Goal: Task Accomplishment & Management: Manage account settings

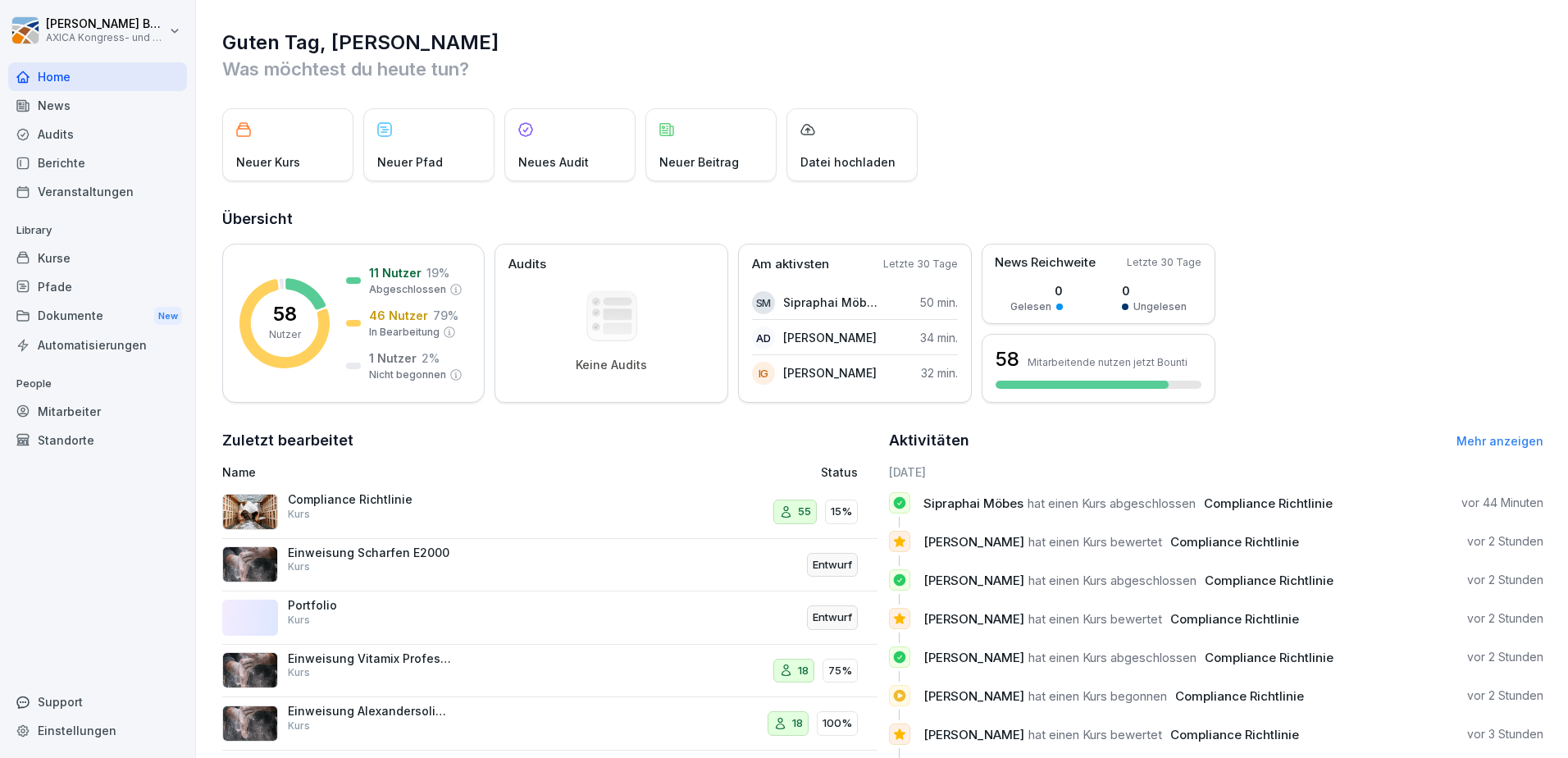
click at [383, 516] on div "Compliance Richtlinie Kurs" at bounding box center [370, 506] width 164 height 30
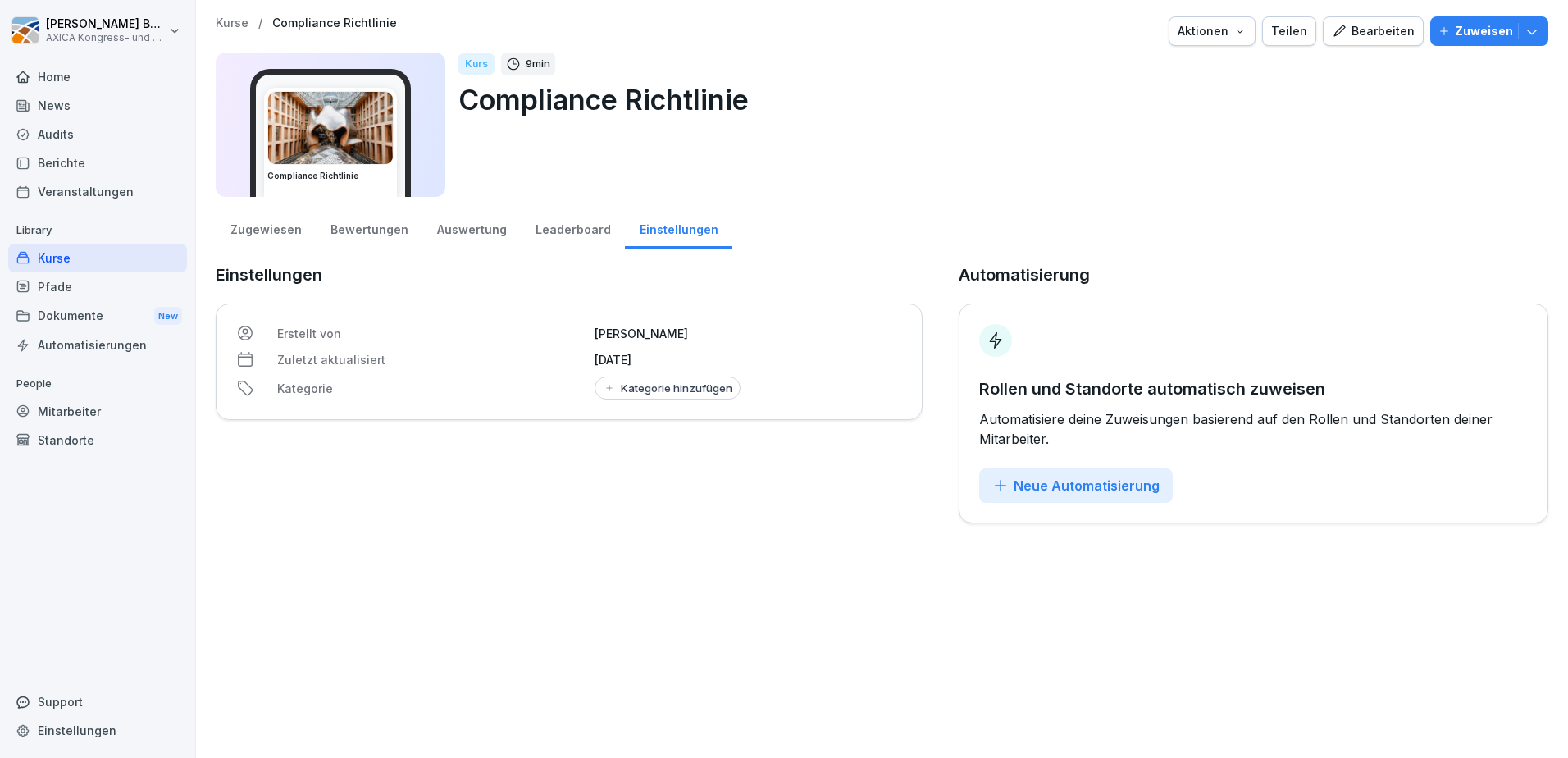
click at [341, 224] on div "Bewertungen" at bounding box center [369, 227] width 106 height 42
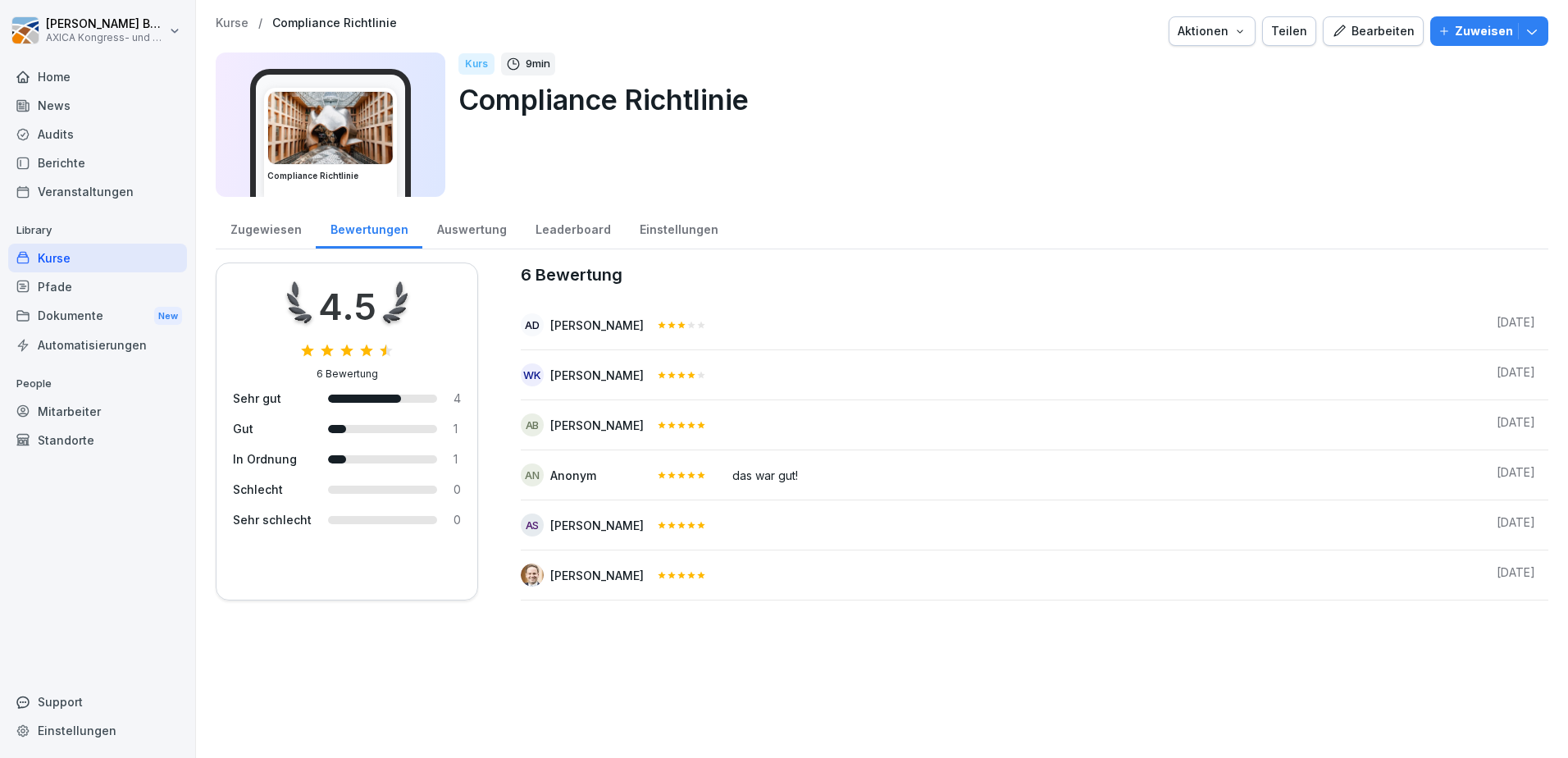
click at [460, 228] on div "Auswertung" at bounding box center [471, 227] width 98 height 42
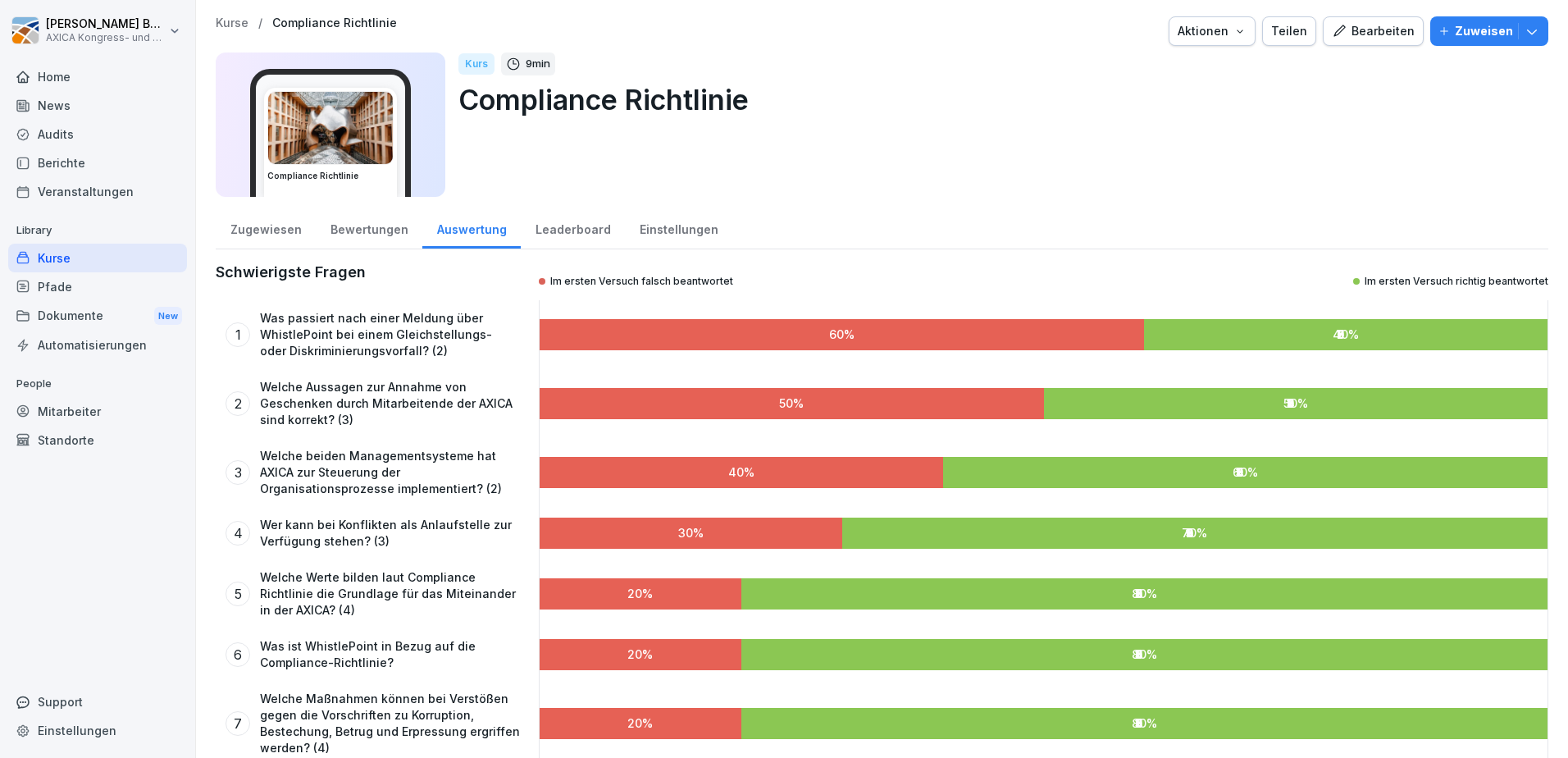
click at [362, 224] on div "Bewertungen" at bounding box center [369, 227] width 106 height 42
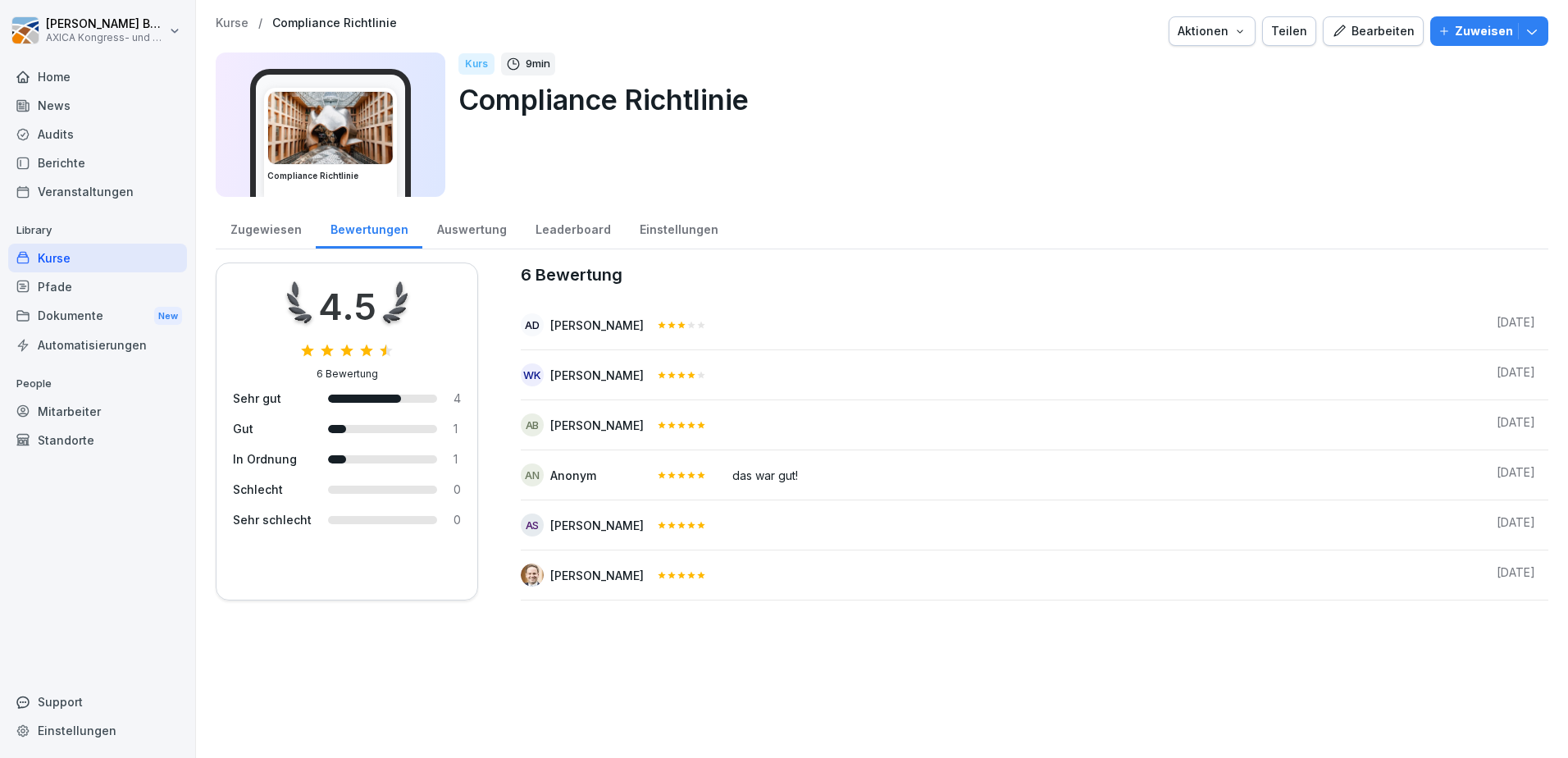
click at [483, 233] on div "Auswertung" at bounding box center [471, 227] width 98 height 42
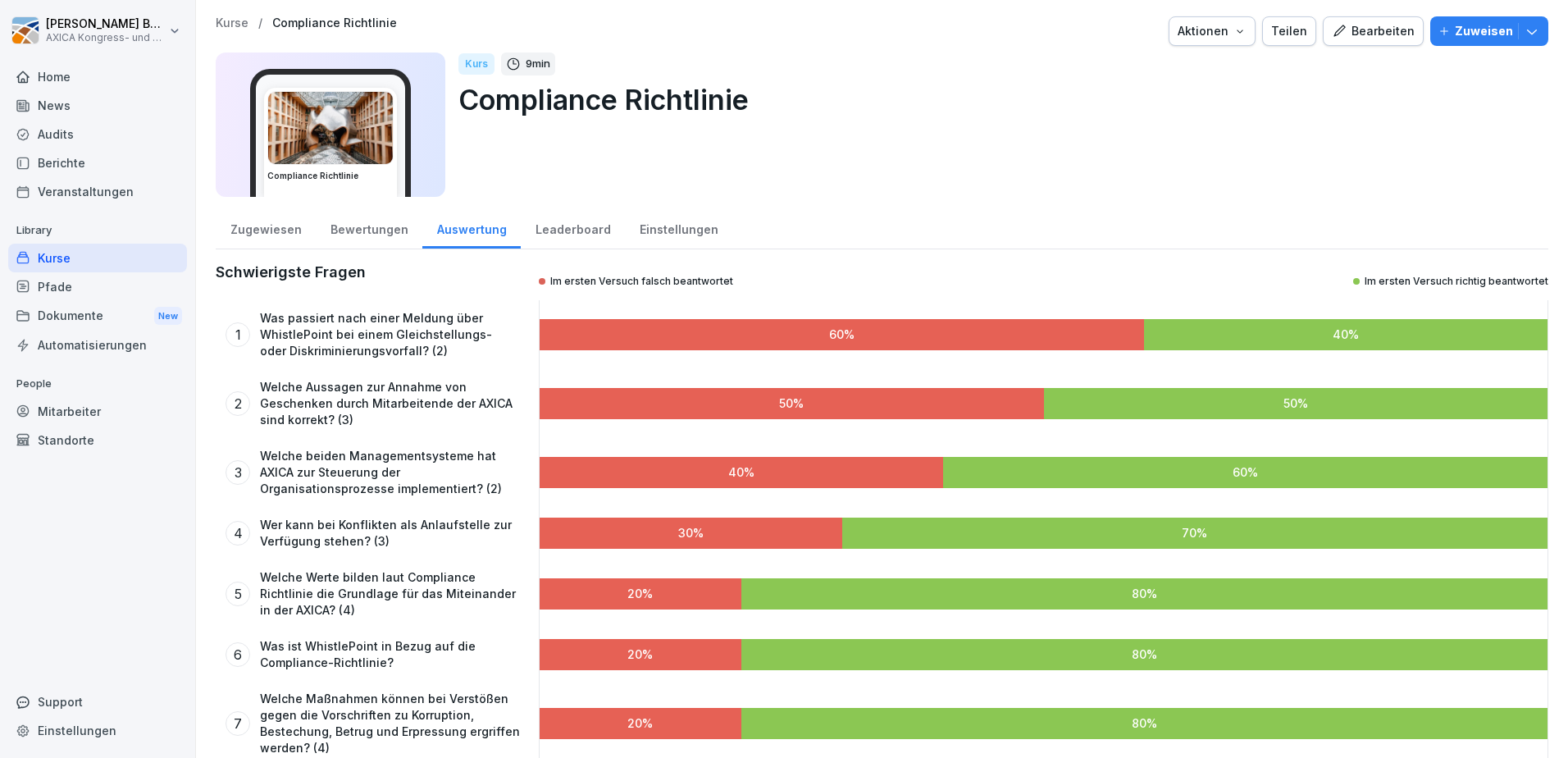
click at [239, 229] on div "Zugewiesen" at bounding box center [265, 227] width 100 height 42
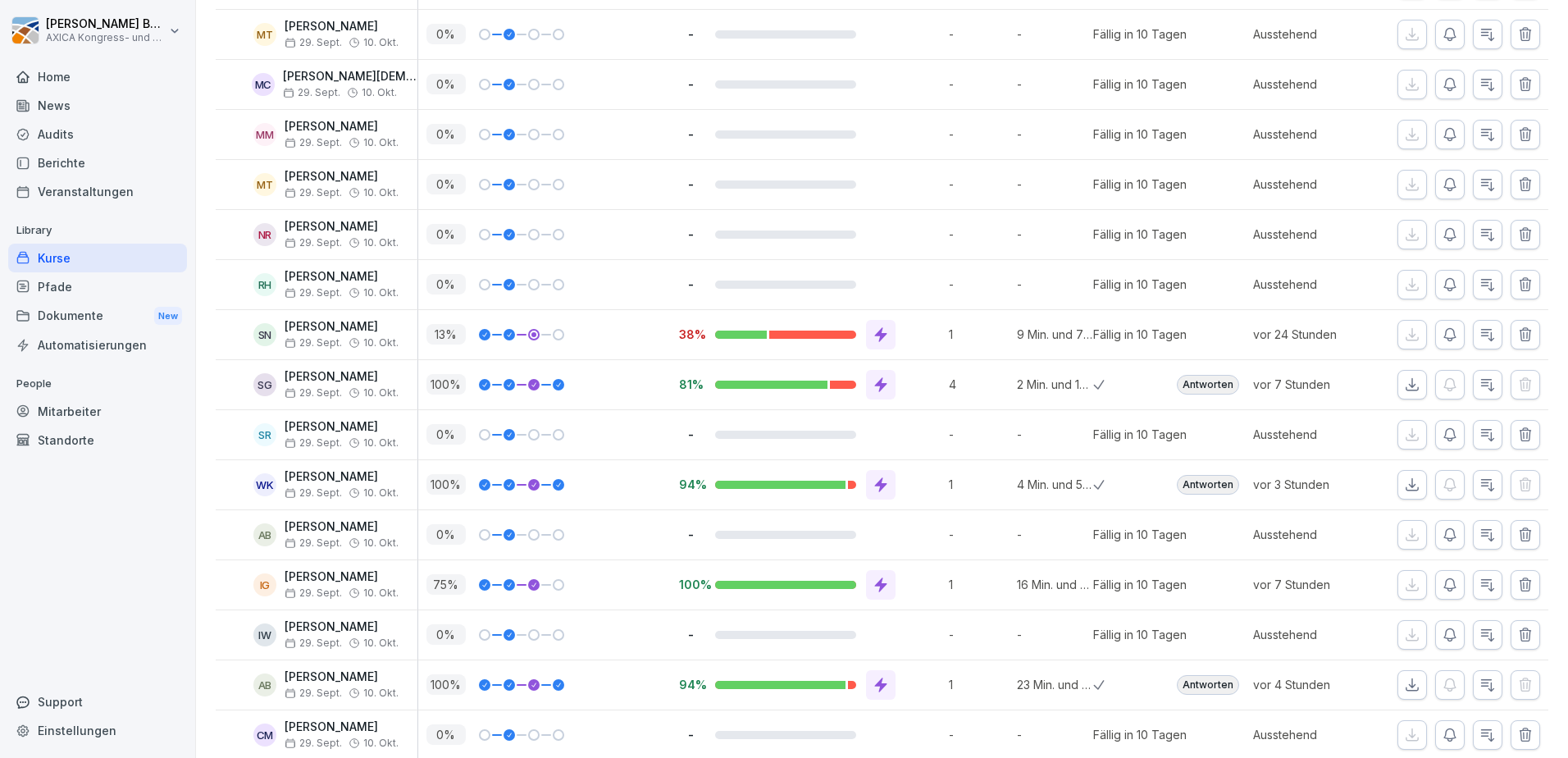
scroll to position [2284, 0]
click at [1489, 333] on button "button" at bounding box center [1488, 337] width 30 height 30
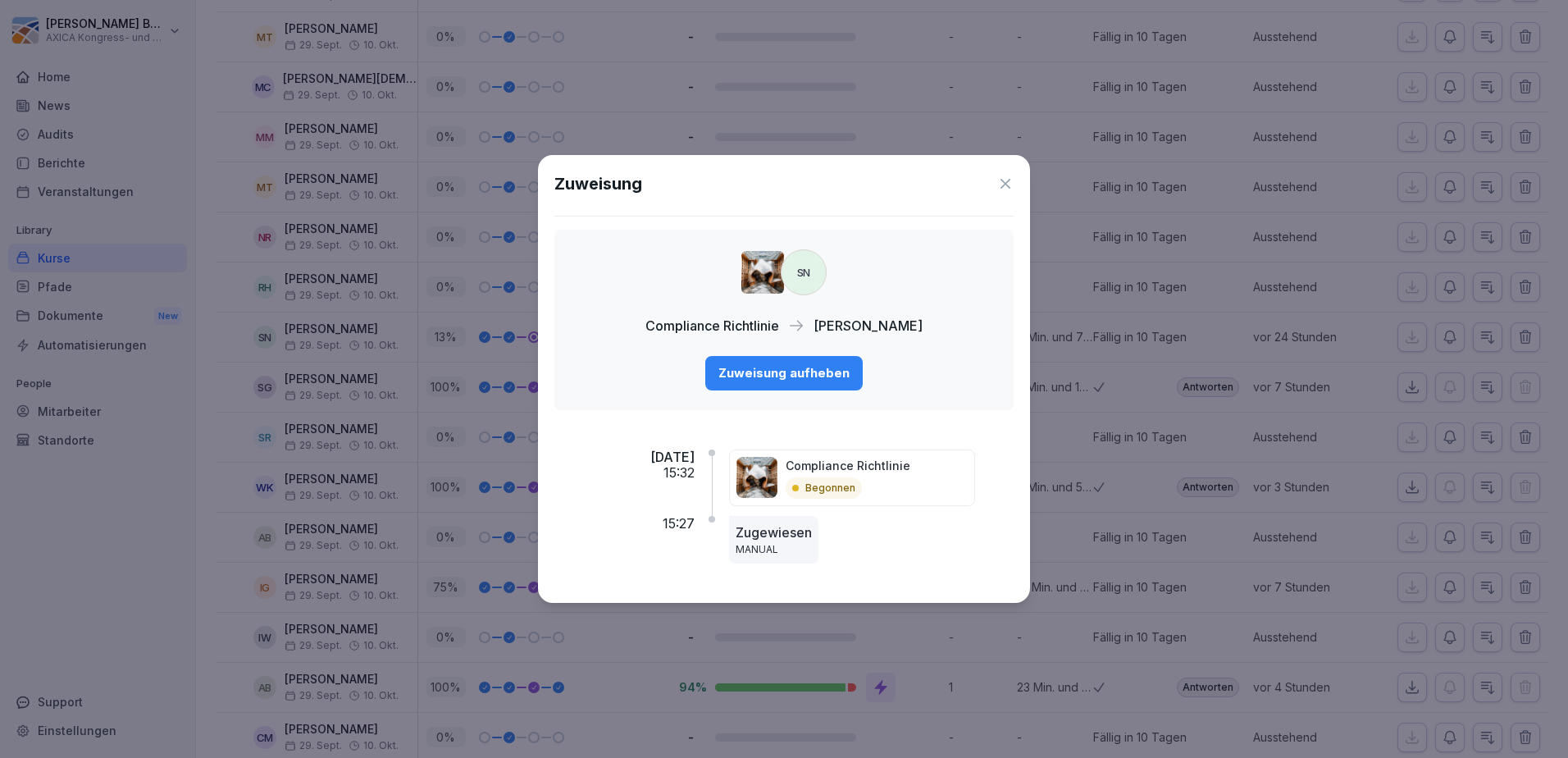
click at [1006, 182] on icon at bounding box center [1005, 184] width 16 height 16
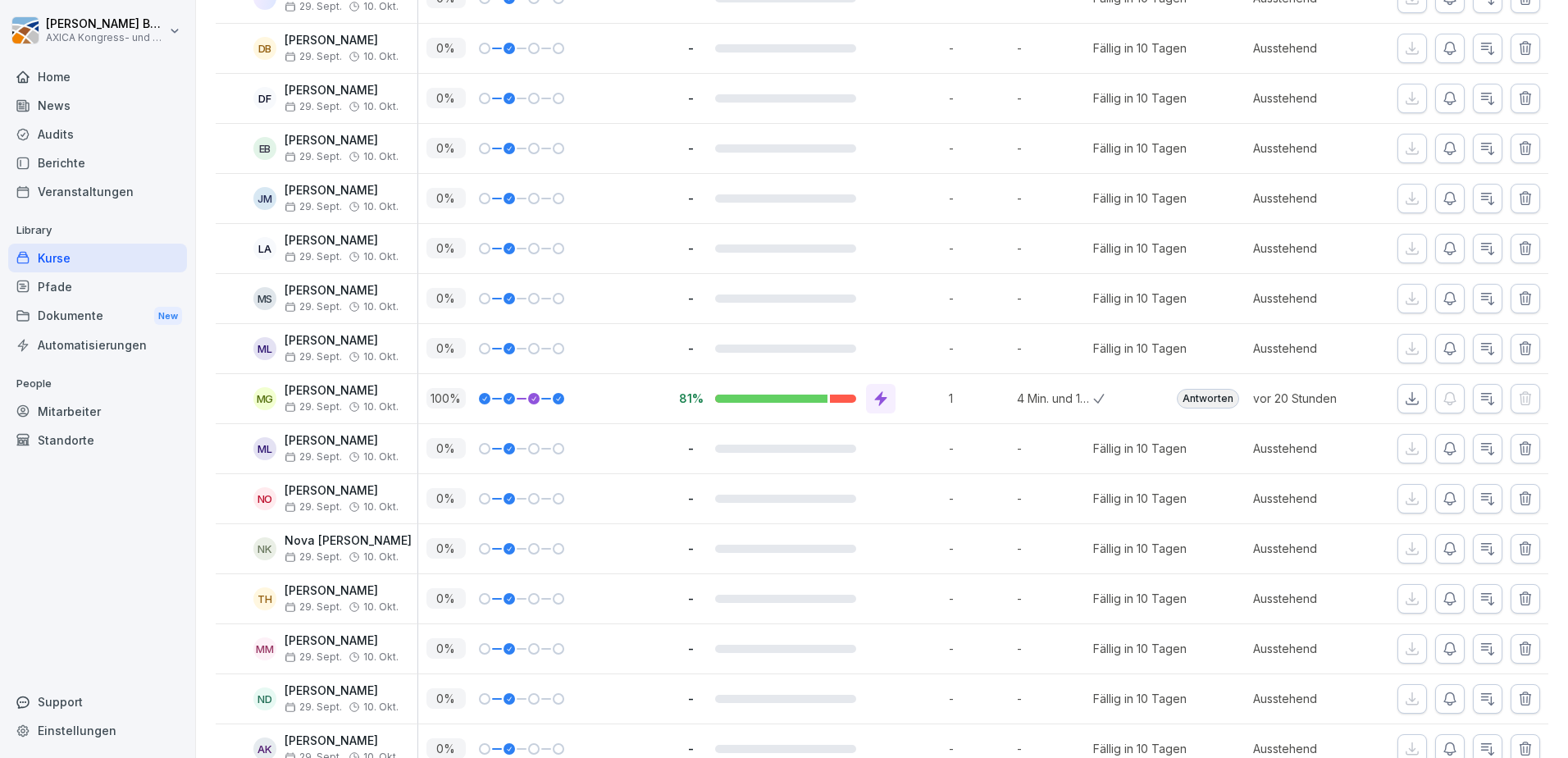
scroll to position [971, 0]
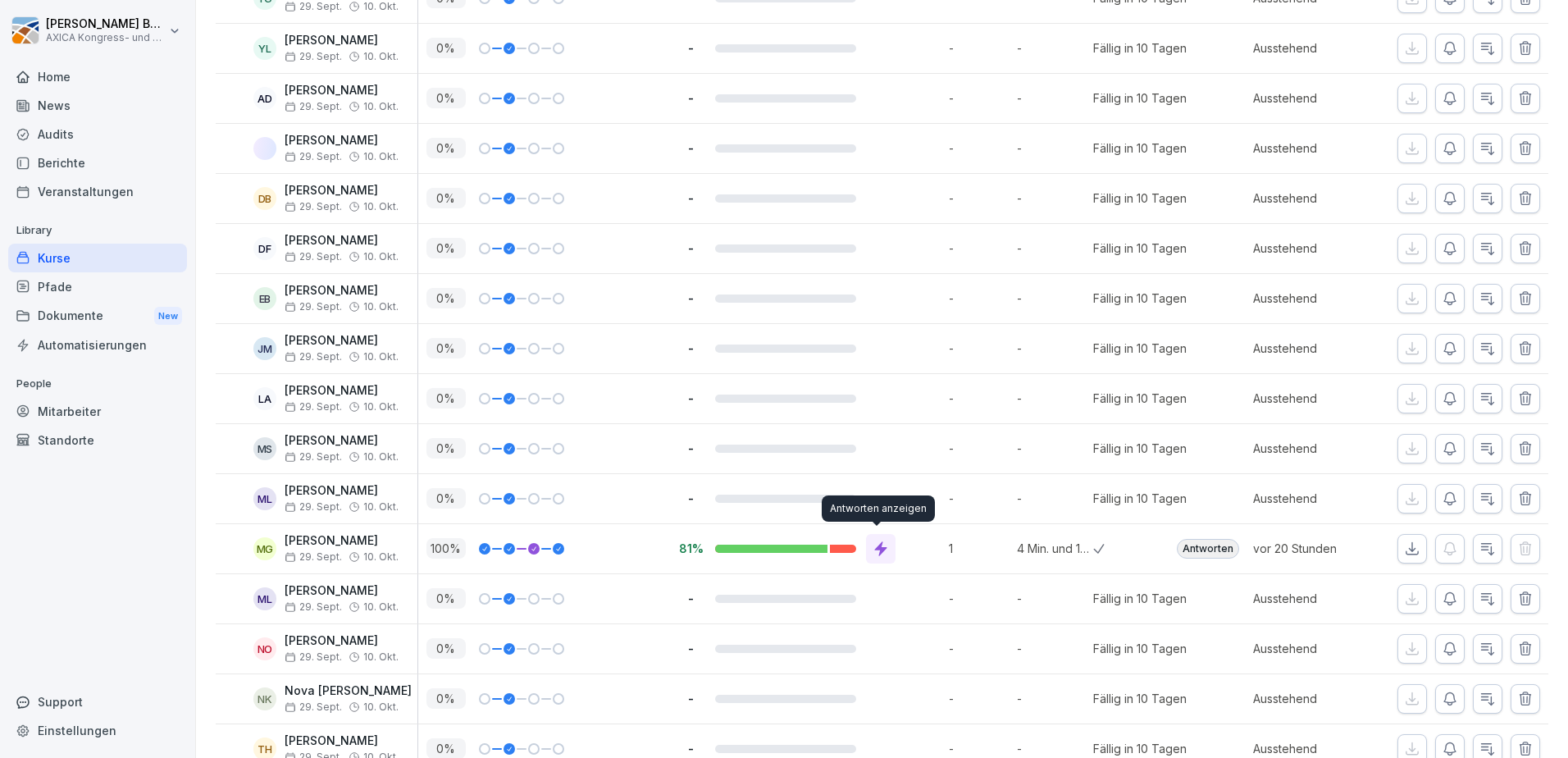
click at [881, 551] on icon at bounding box center [881, 549] width 16 height 16
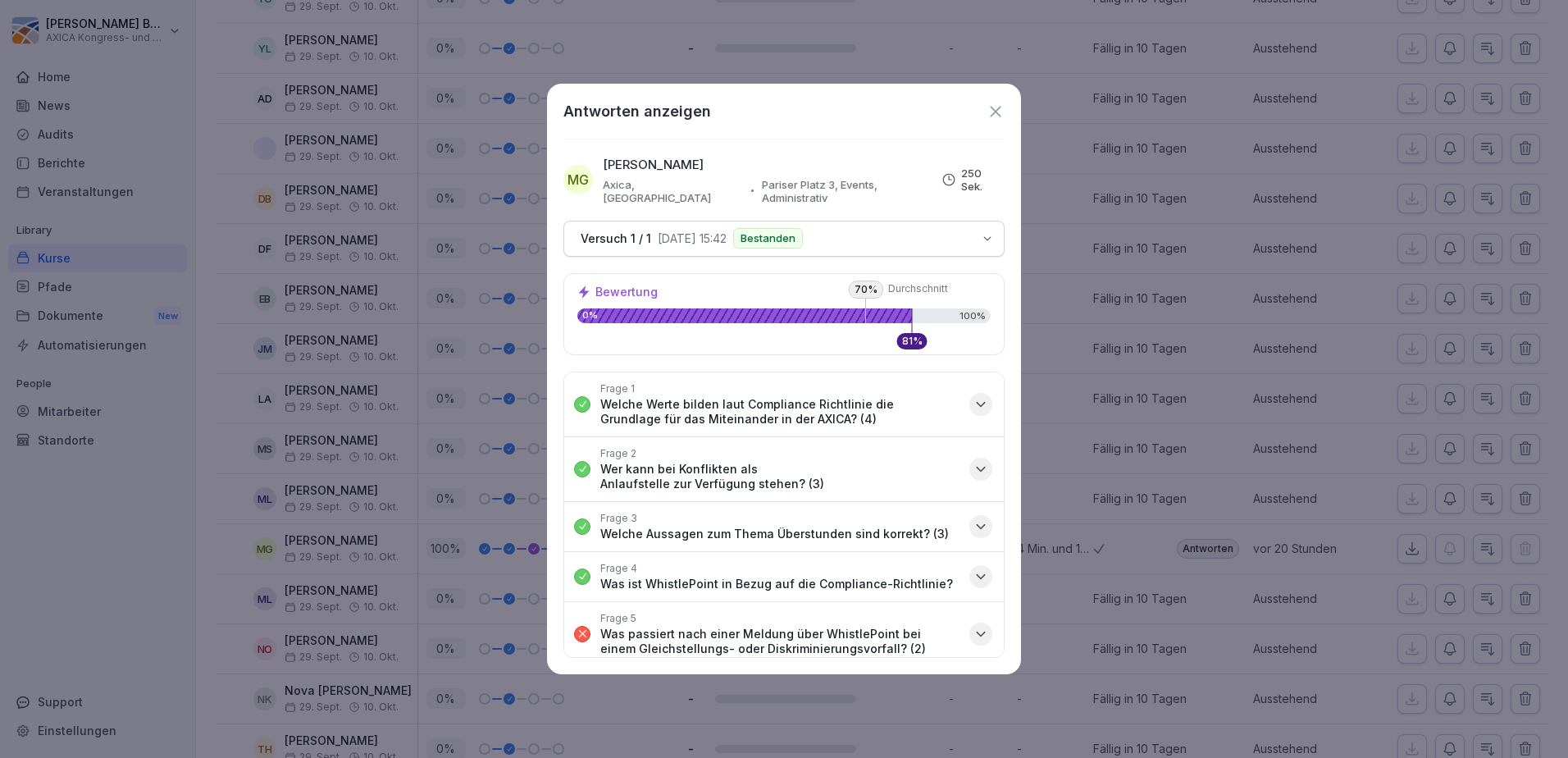
scroll to position [82, 0]
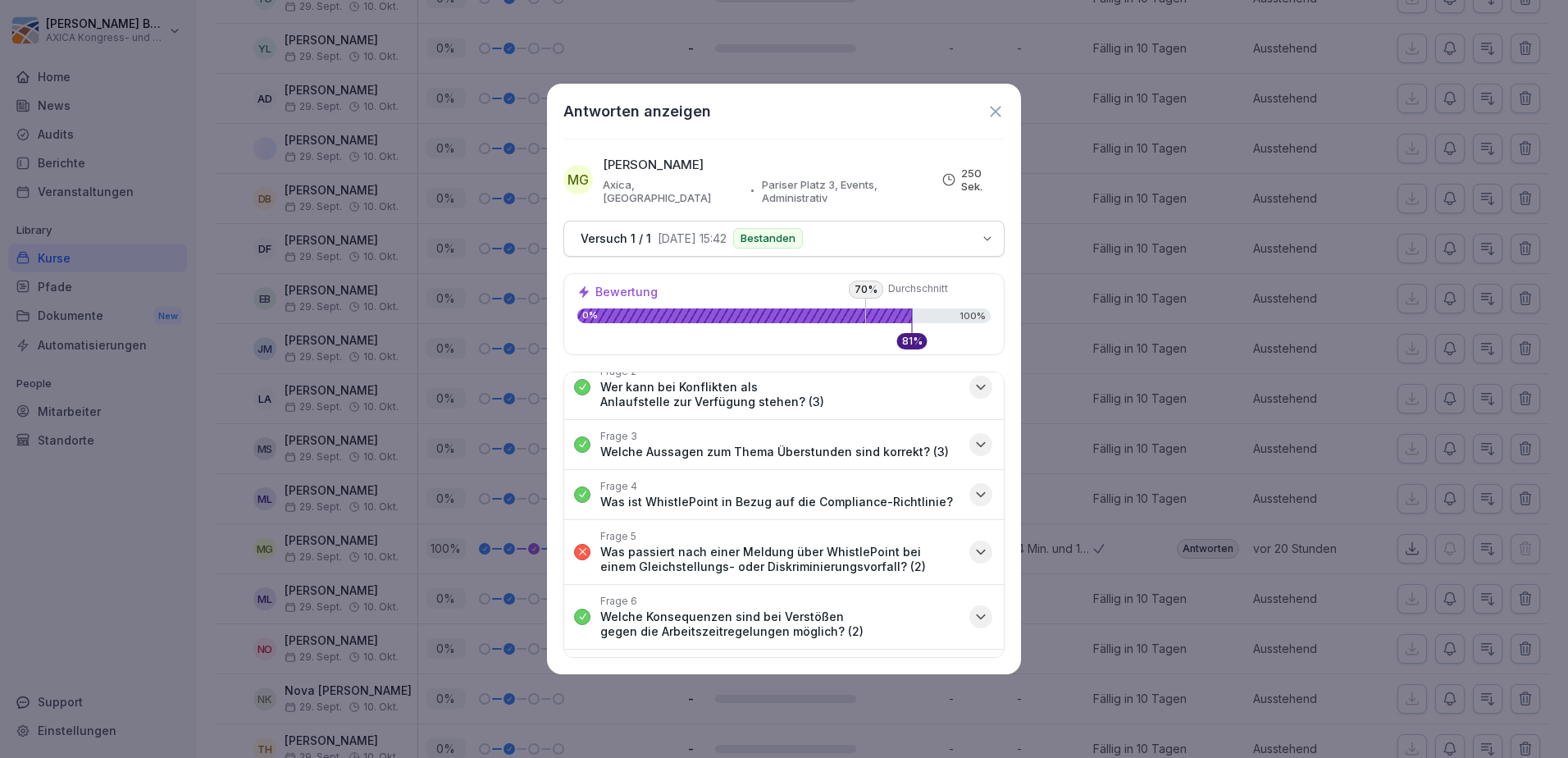
click at [970, 541] on div "button" at bounding box center [981, 551] width 23 height 23
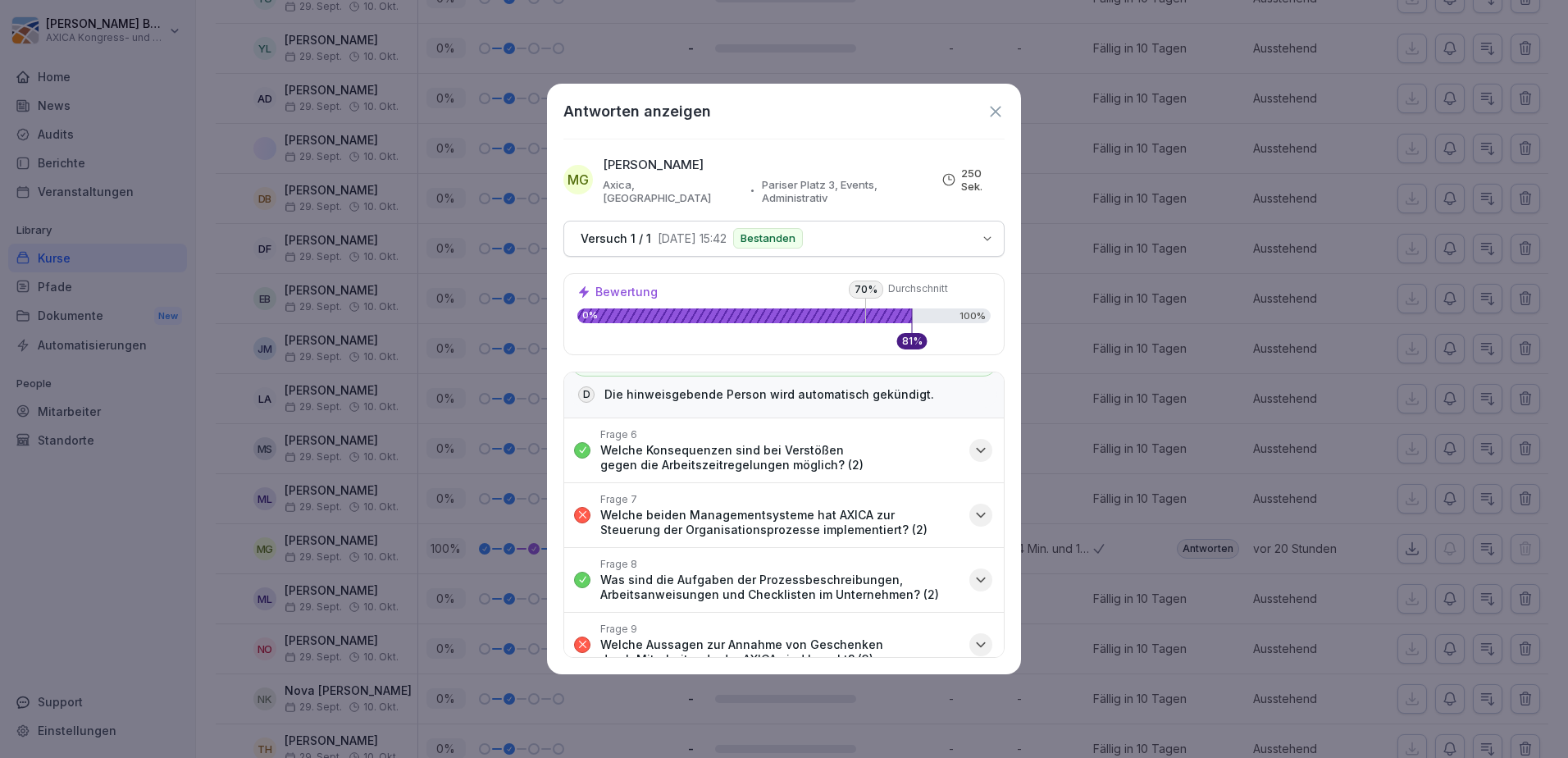
scroll to position [431, 0]
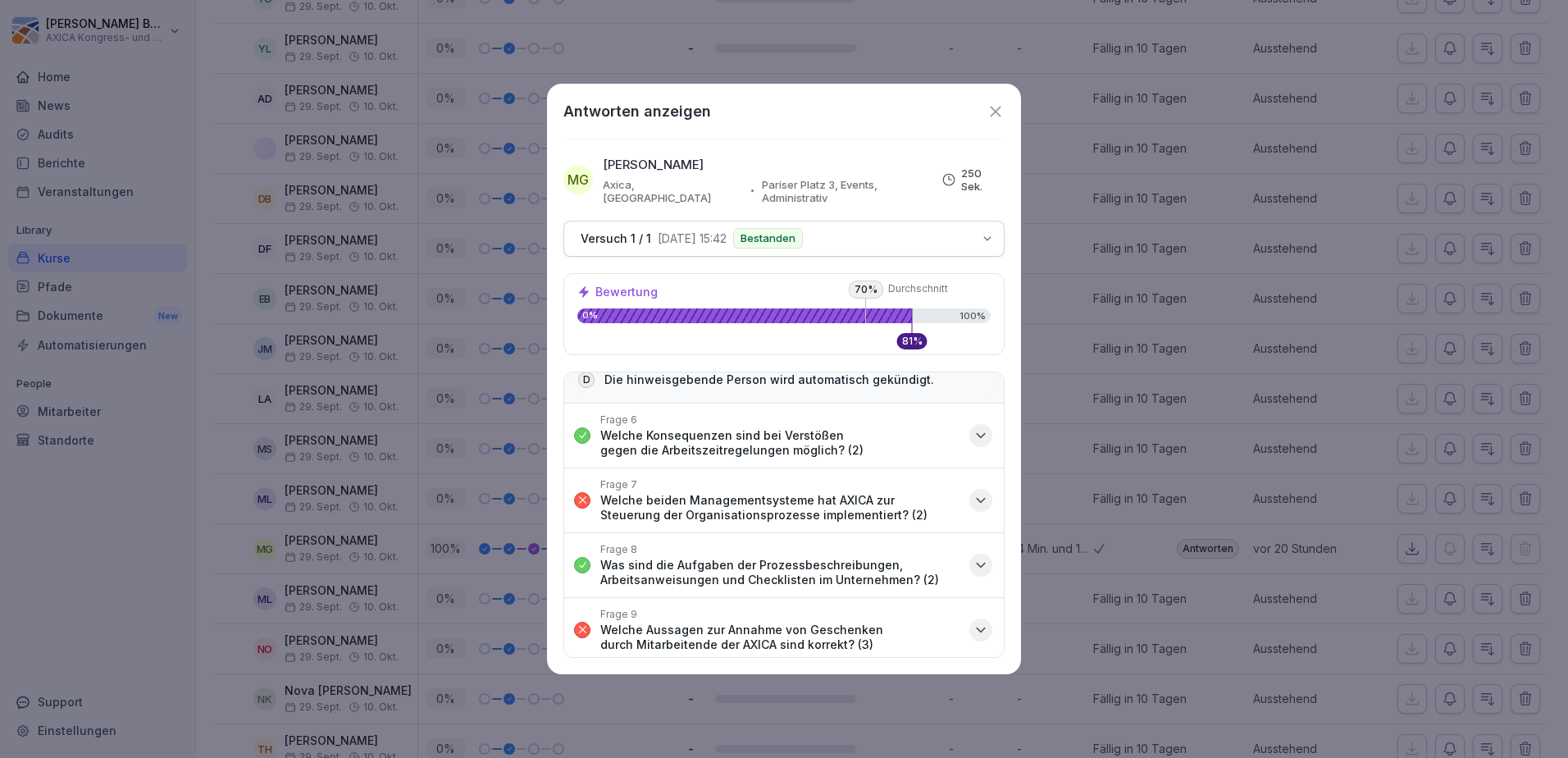
click at [973, 492] on icon "button" at bounding box center [981, 500] width 16 height 16
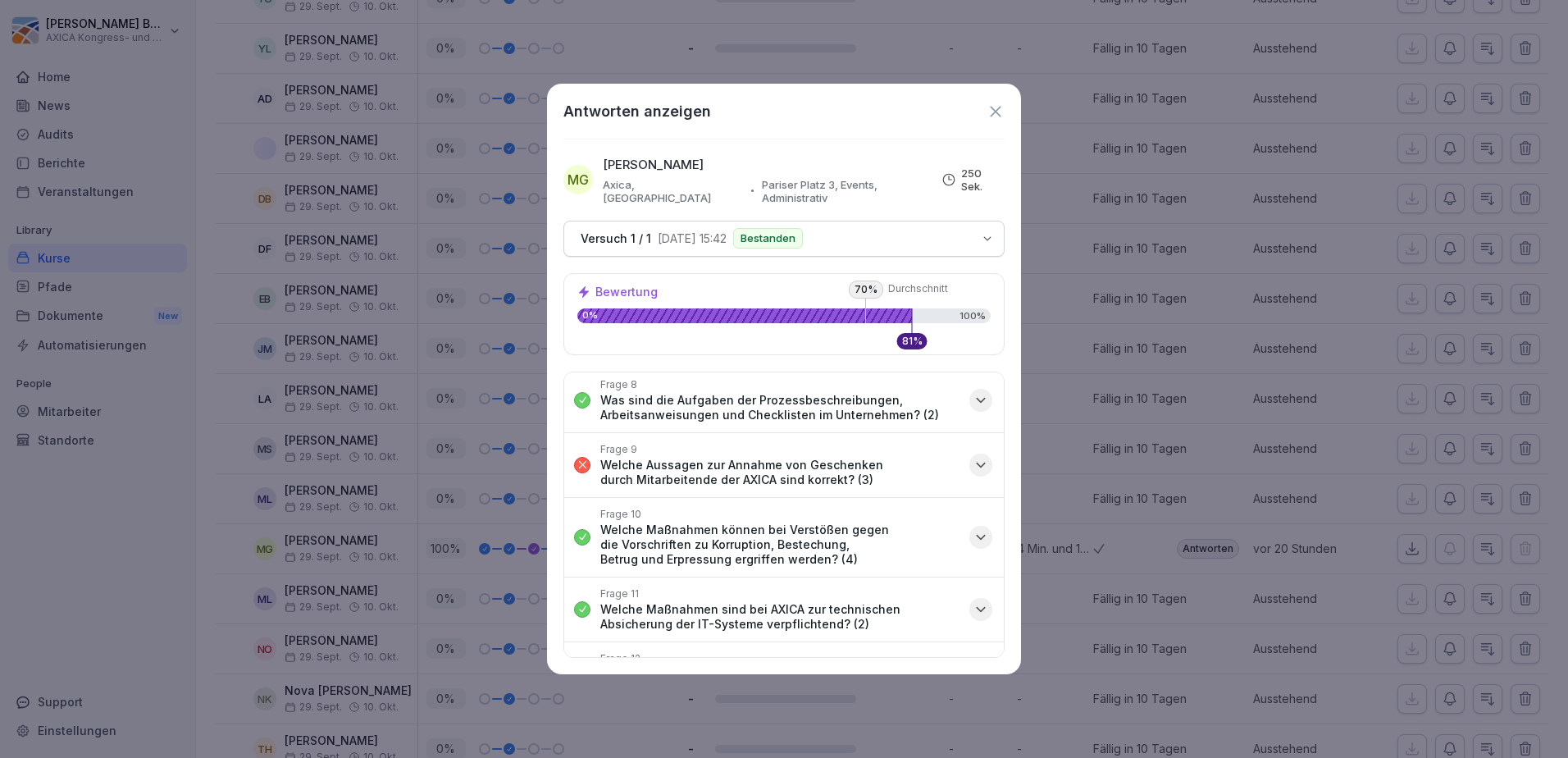
scroll to position [770, 0]
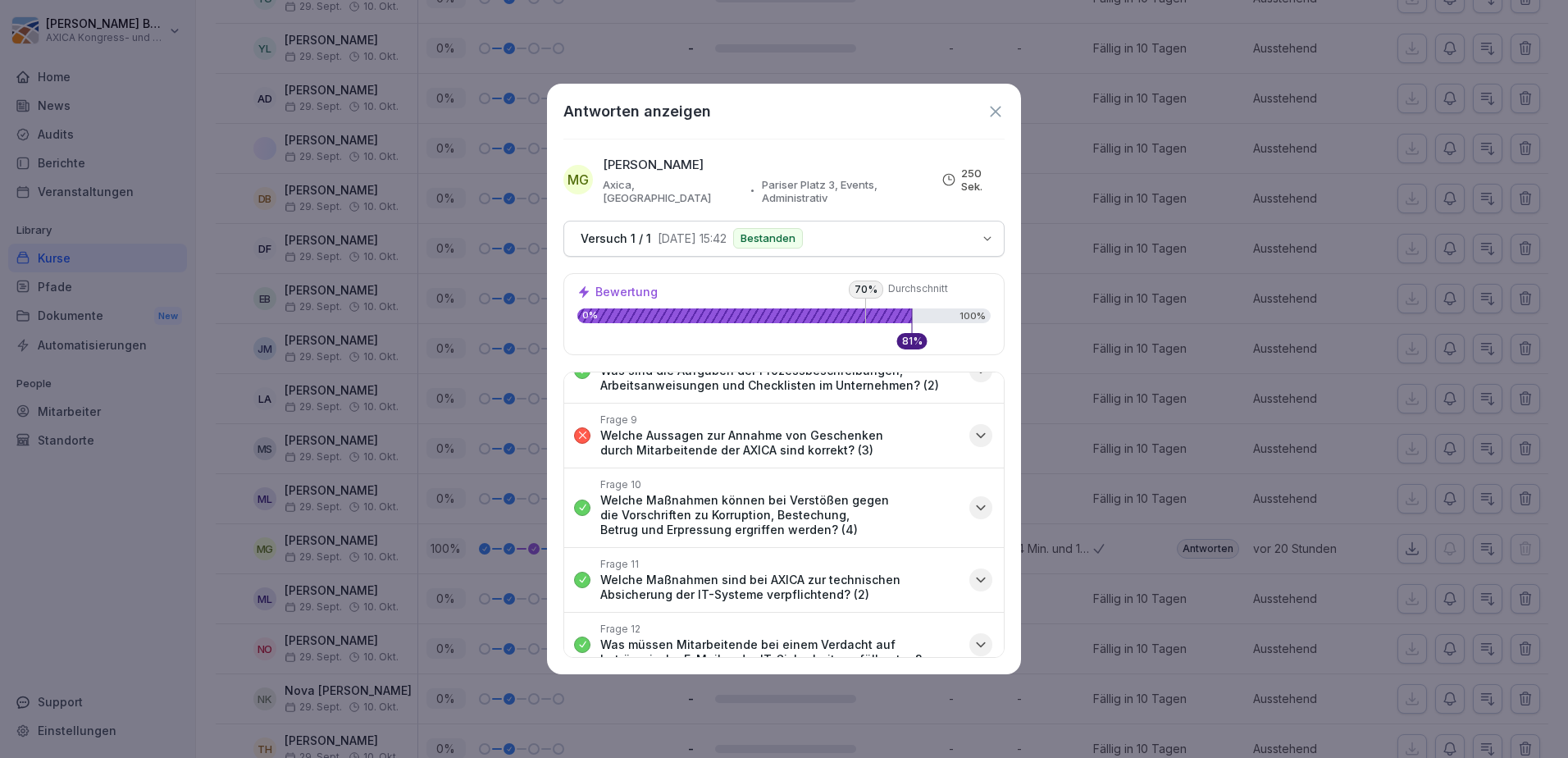
click at [973, 428] on icon "button" at bounding box center [981, 436] width 16 height 16
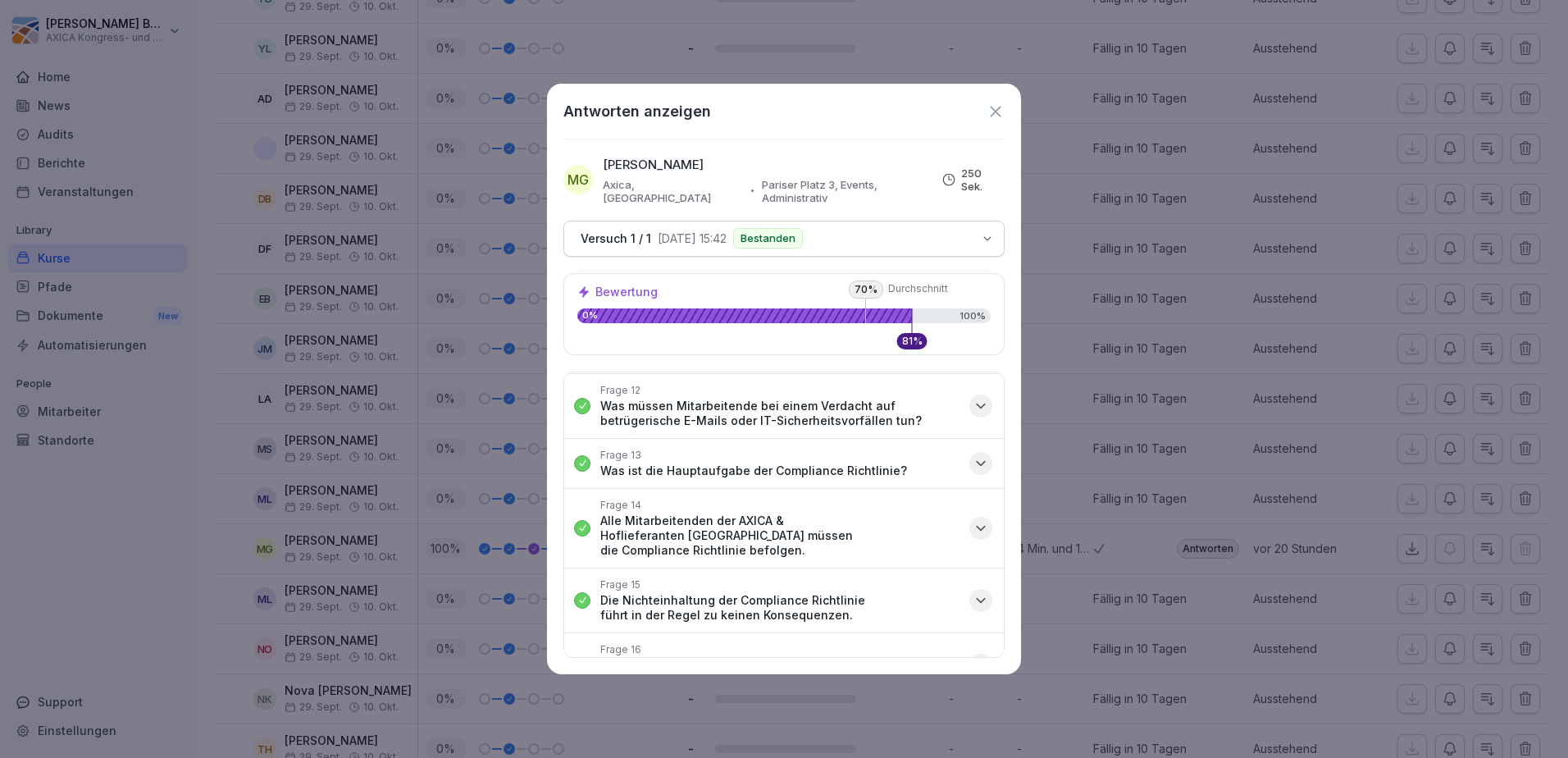
scroll to position [1201, 0]
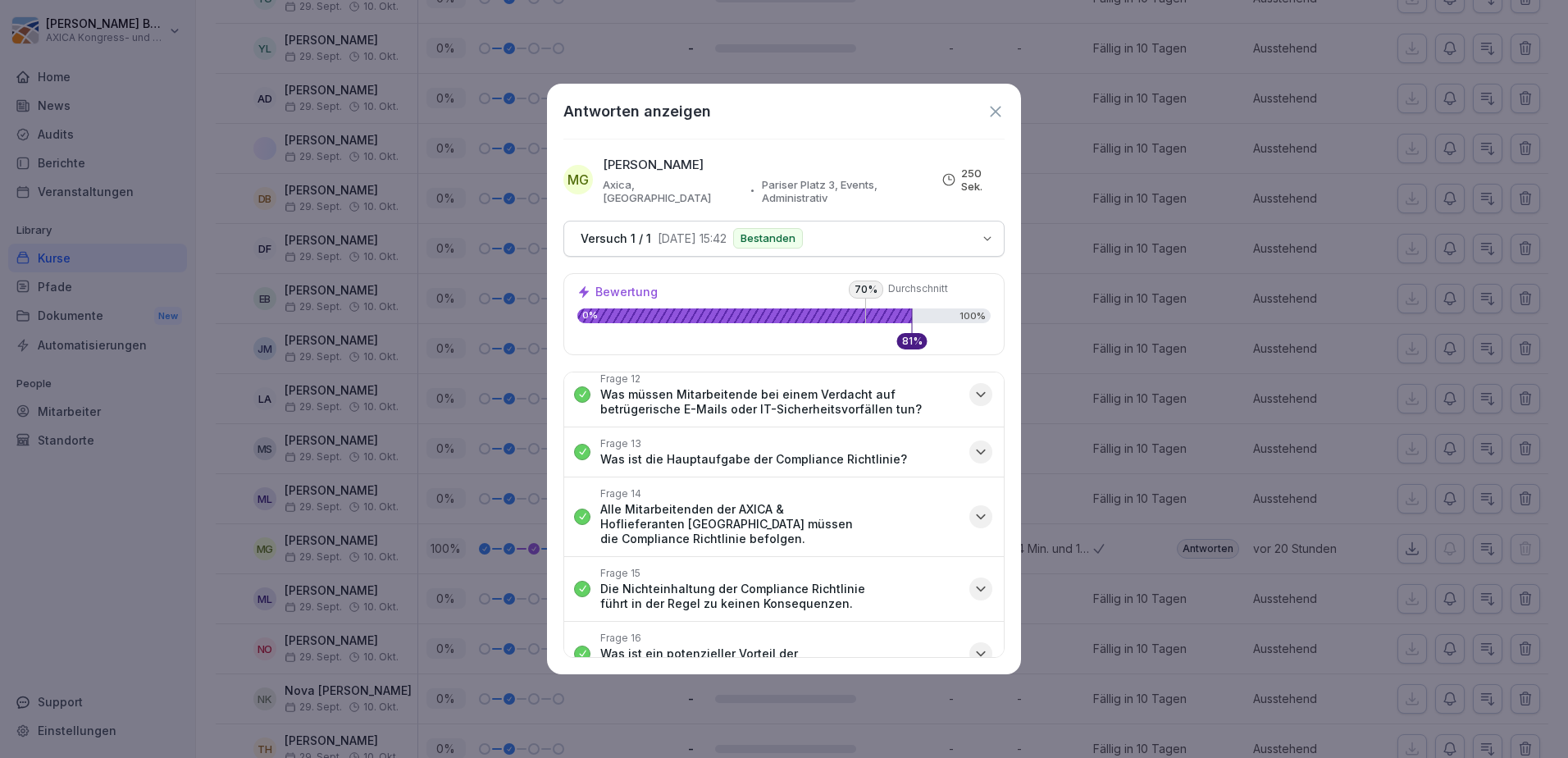
click at [997, 114] on icon at bounding box center [996, 112] width 18 height 18
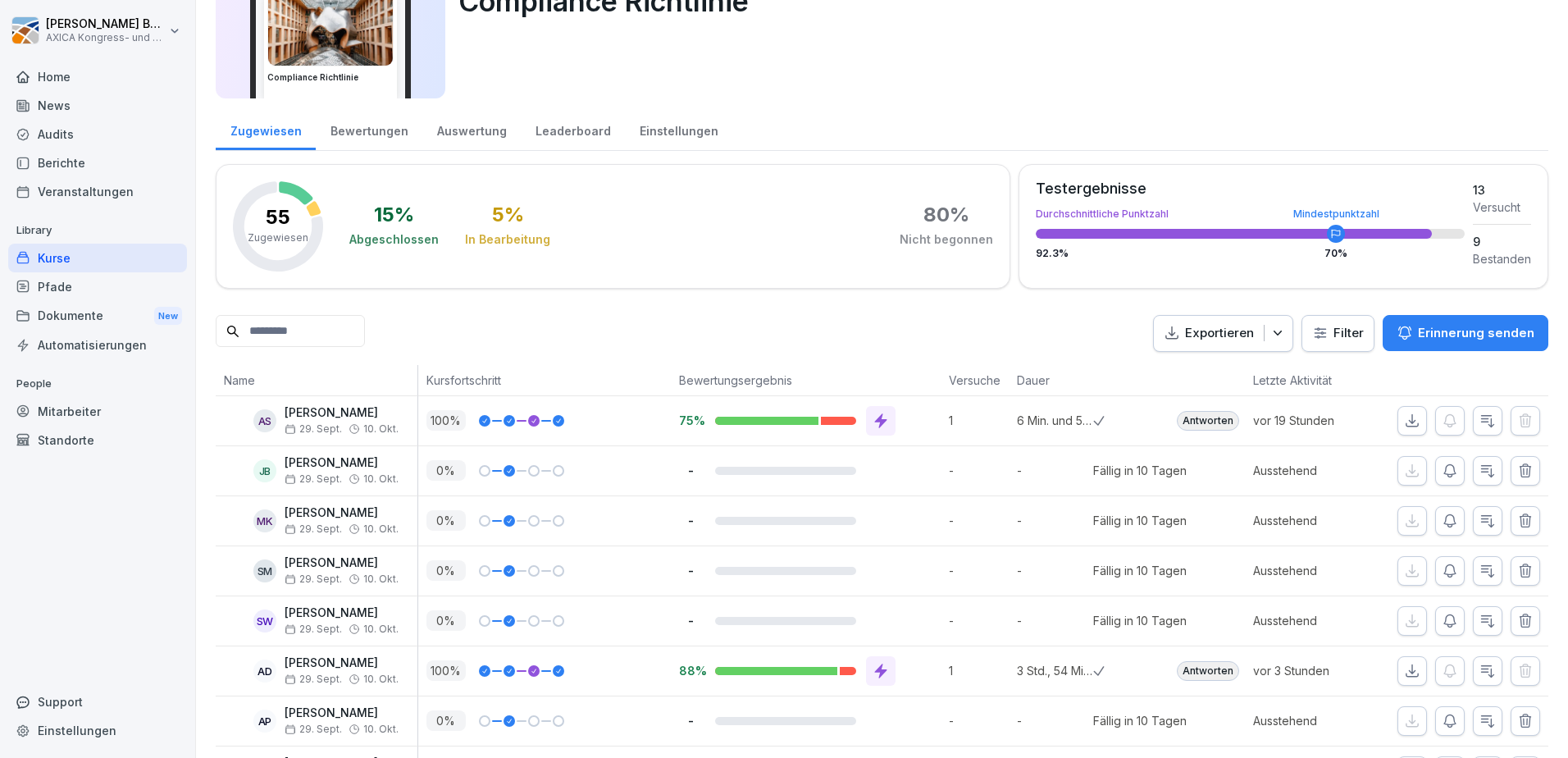
scroll to position [0, 0]
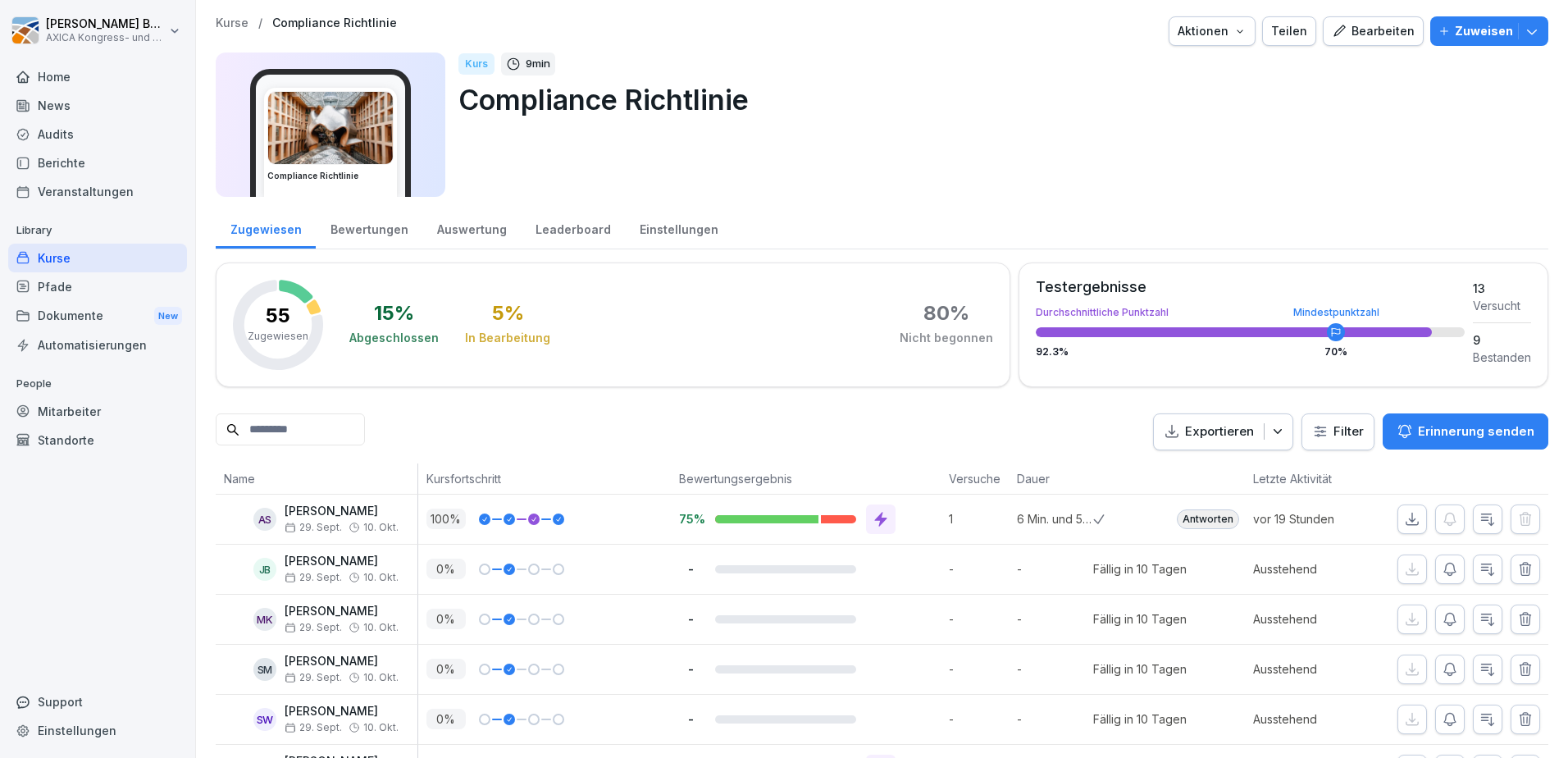
click at [553, 230] on div "Leaderboard" at bounding box center [572, 227] width 104 height 42
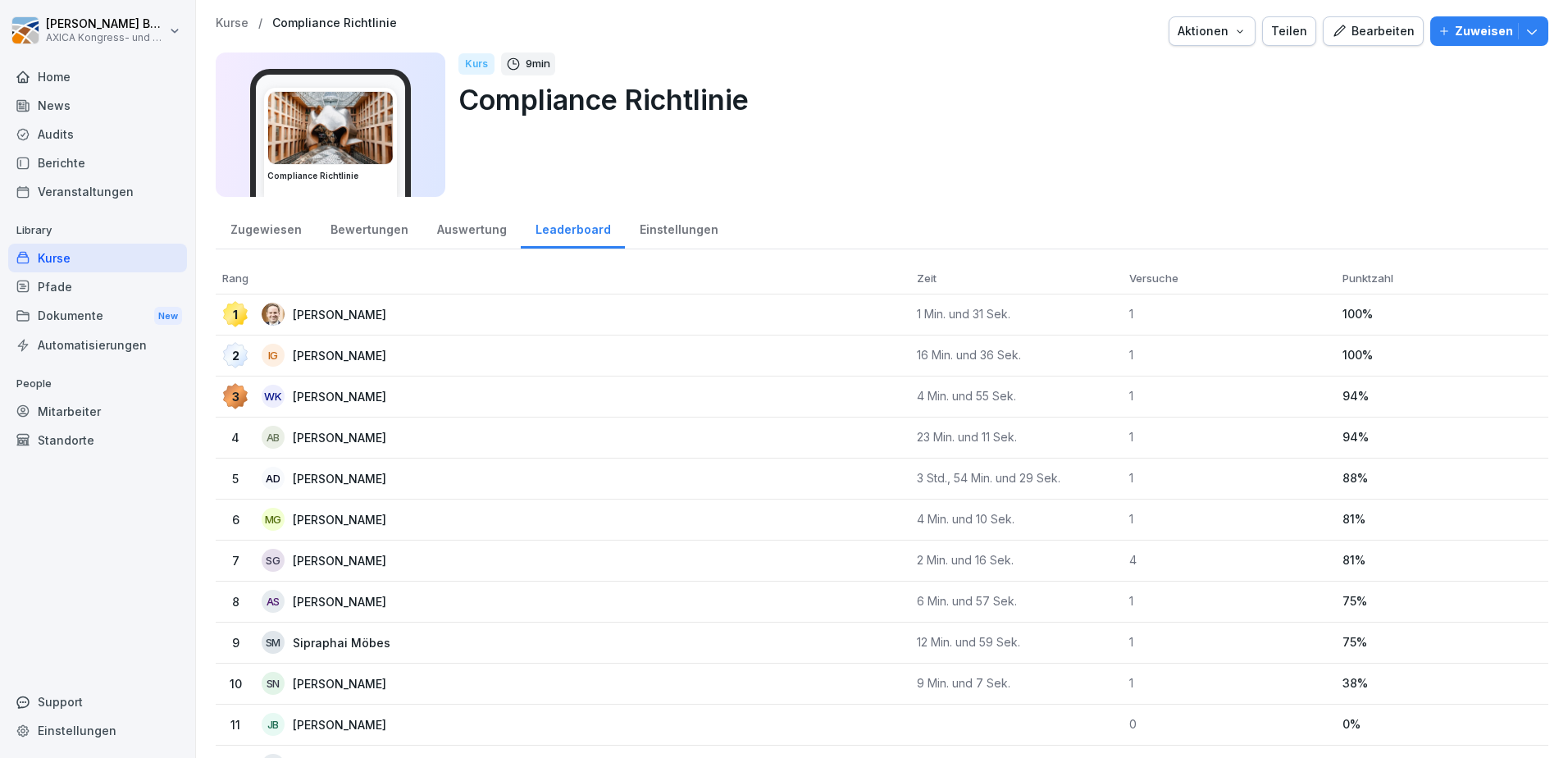
click at [69, 281] on div "Pfade" at bounding box center [97, 287] width 179 height 29
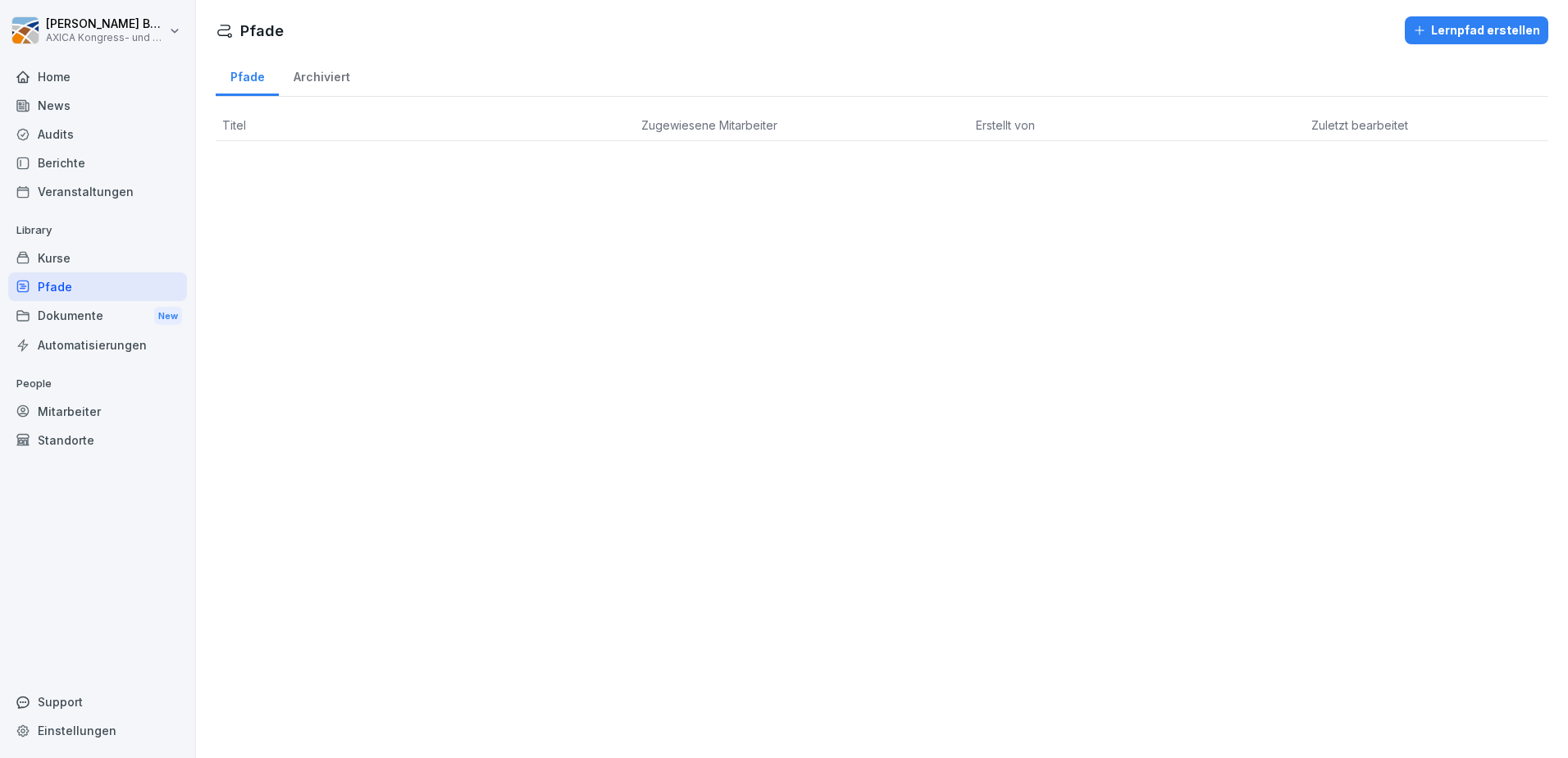
click at [76, 258] on div "Kurse" at bounding box center [97, 258] width 179 height 29
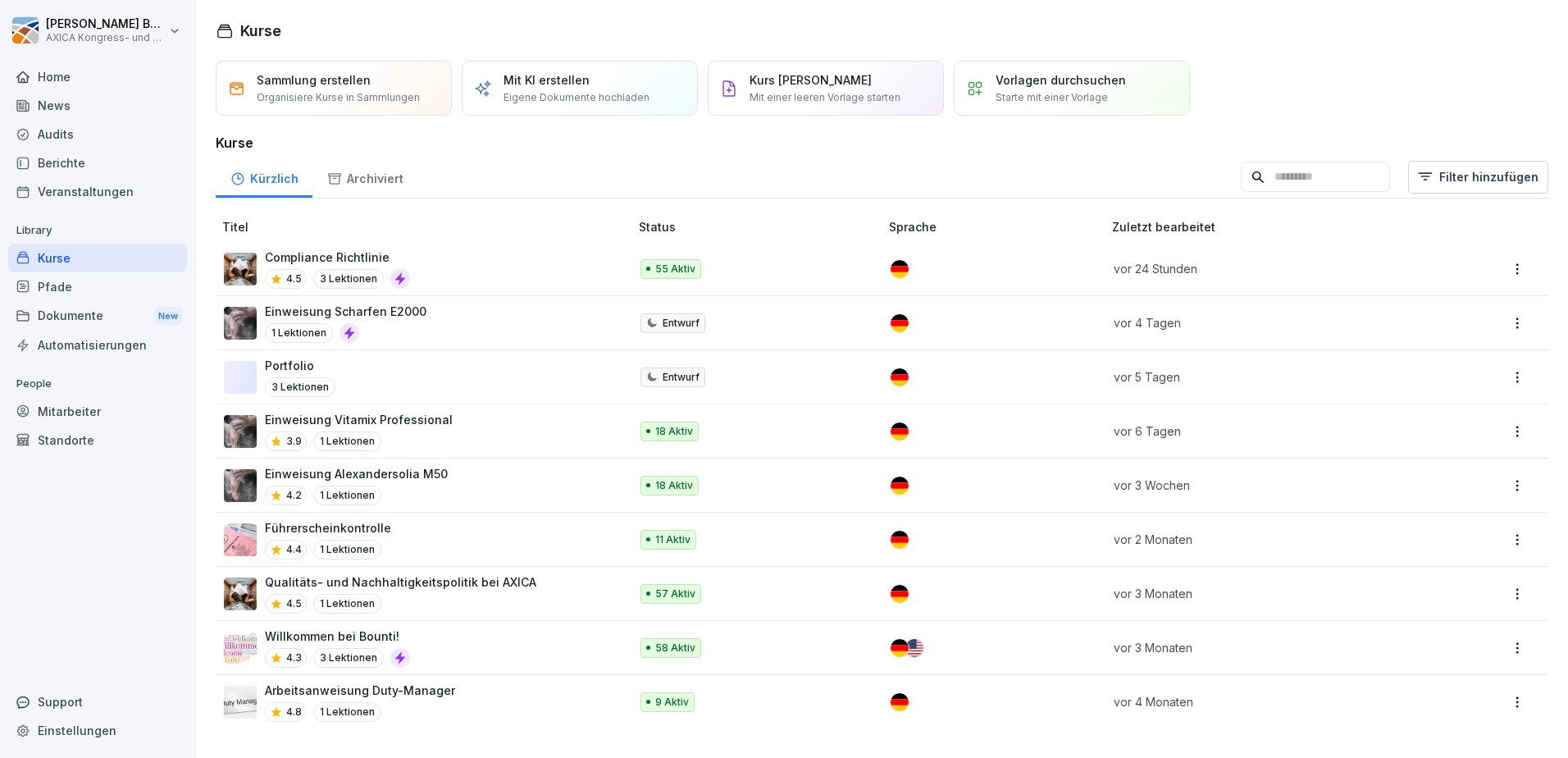
click at [509, 259] on div "Compliance Richtlinie 4.5 3 Lektionen" at bounding box center [418, 268] width 389 height 41
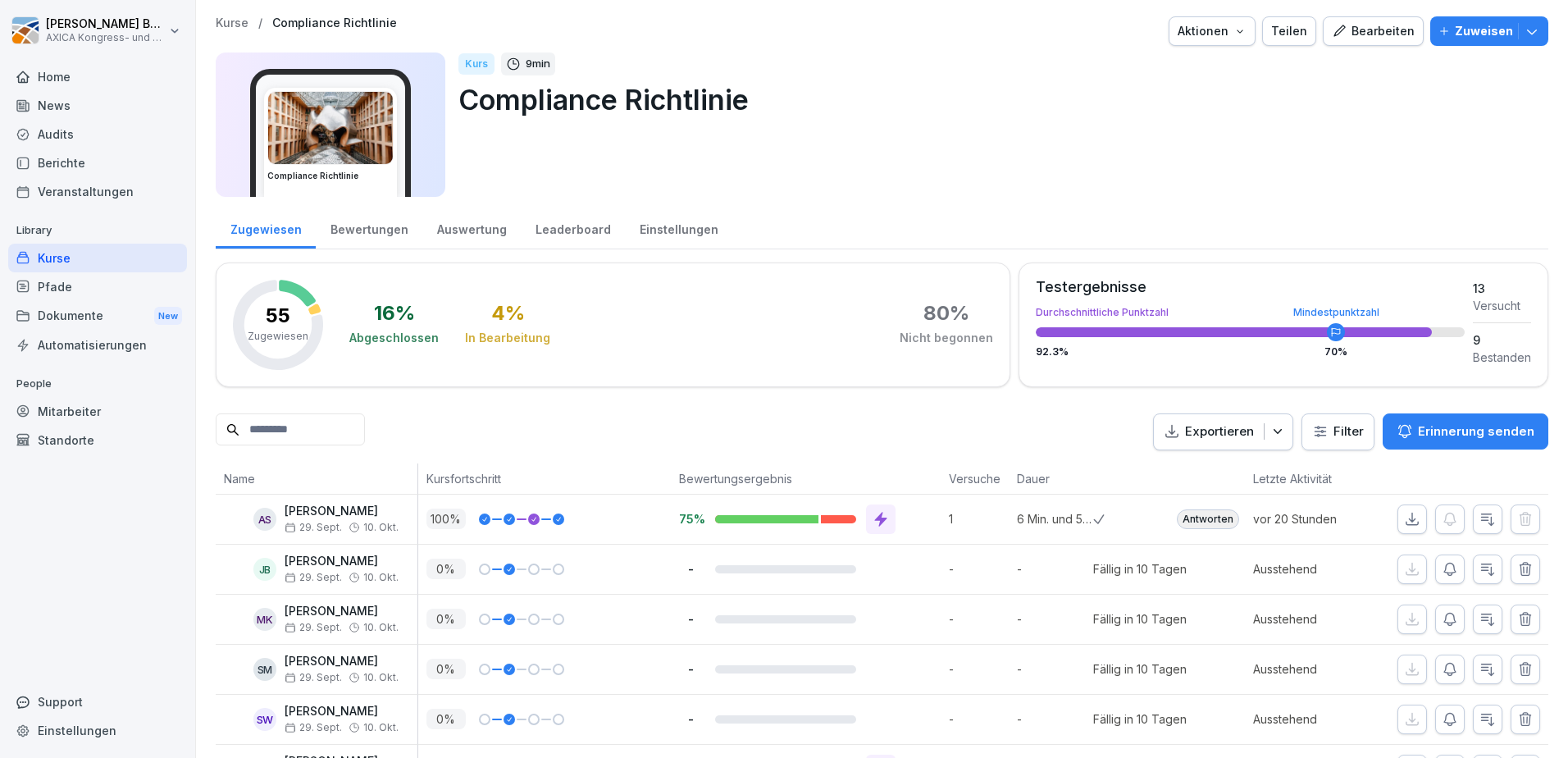
click at [687, 236] on div "Einstellungen" at bounding box center [678, 227] width 107 height 42
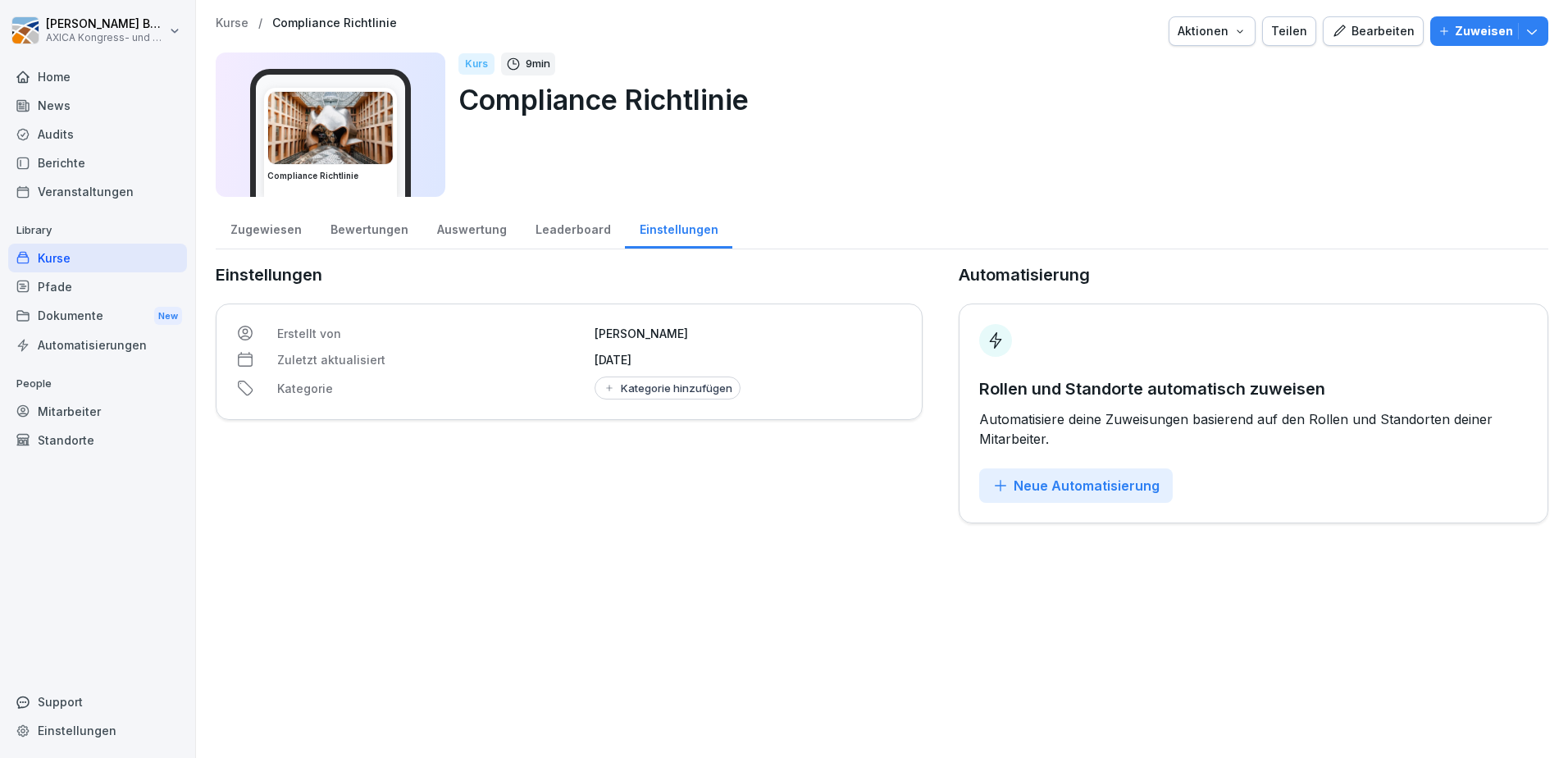
click at [484, 231] on div "Auswertung" at bounding box center [471, 227] width 98 height 42
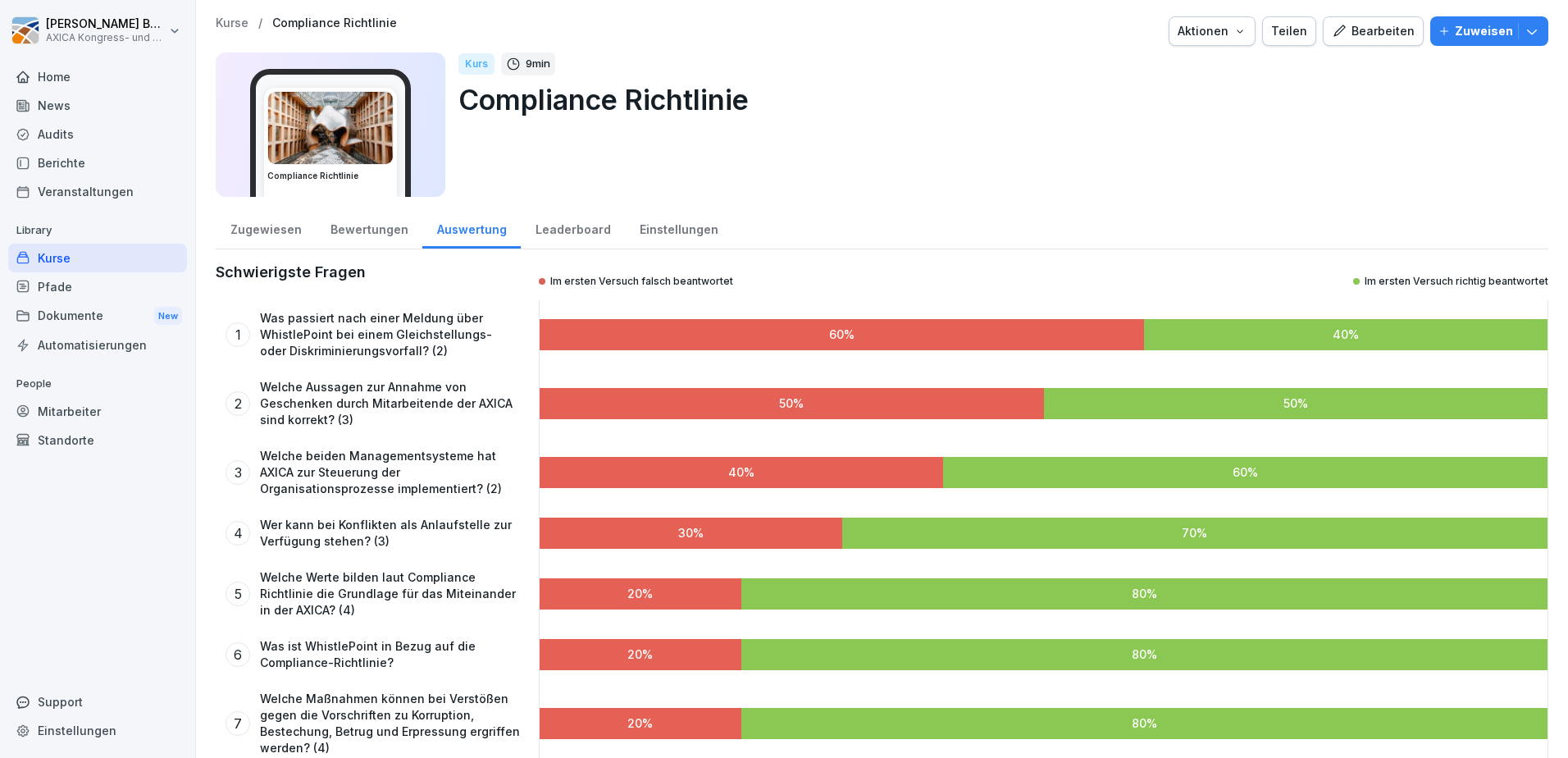
click at [391, 229] on div "Bewertungen" at bounding box center [369, 227] width 106 height 42
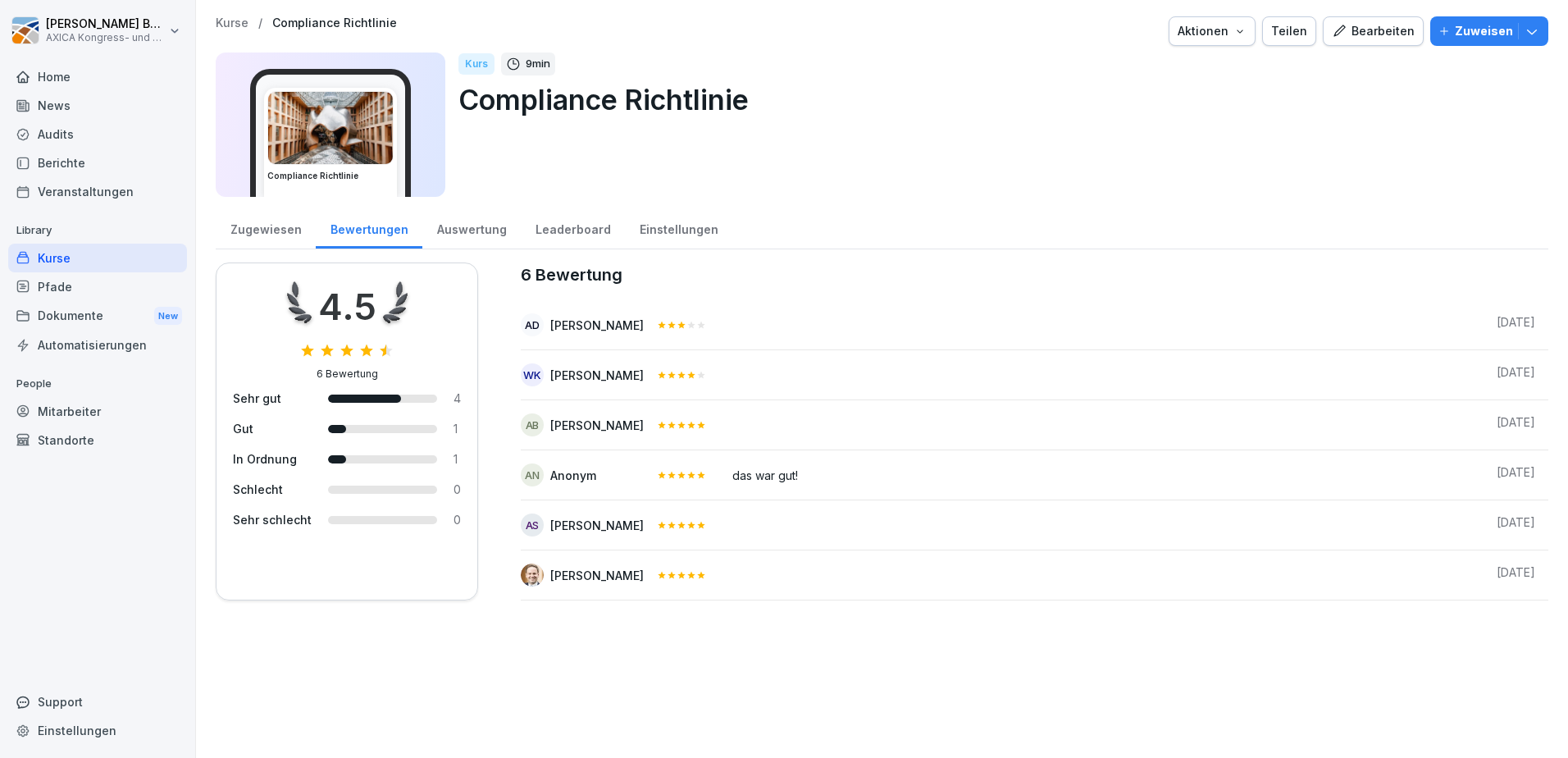
click at [687, 231] on div "Einstellungen" at bounding box center [678, 227] width 107 height 42
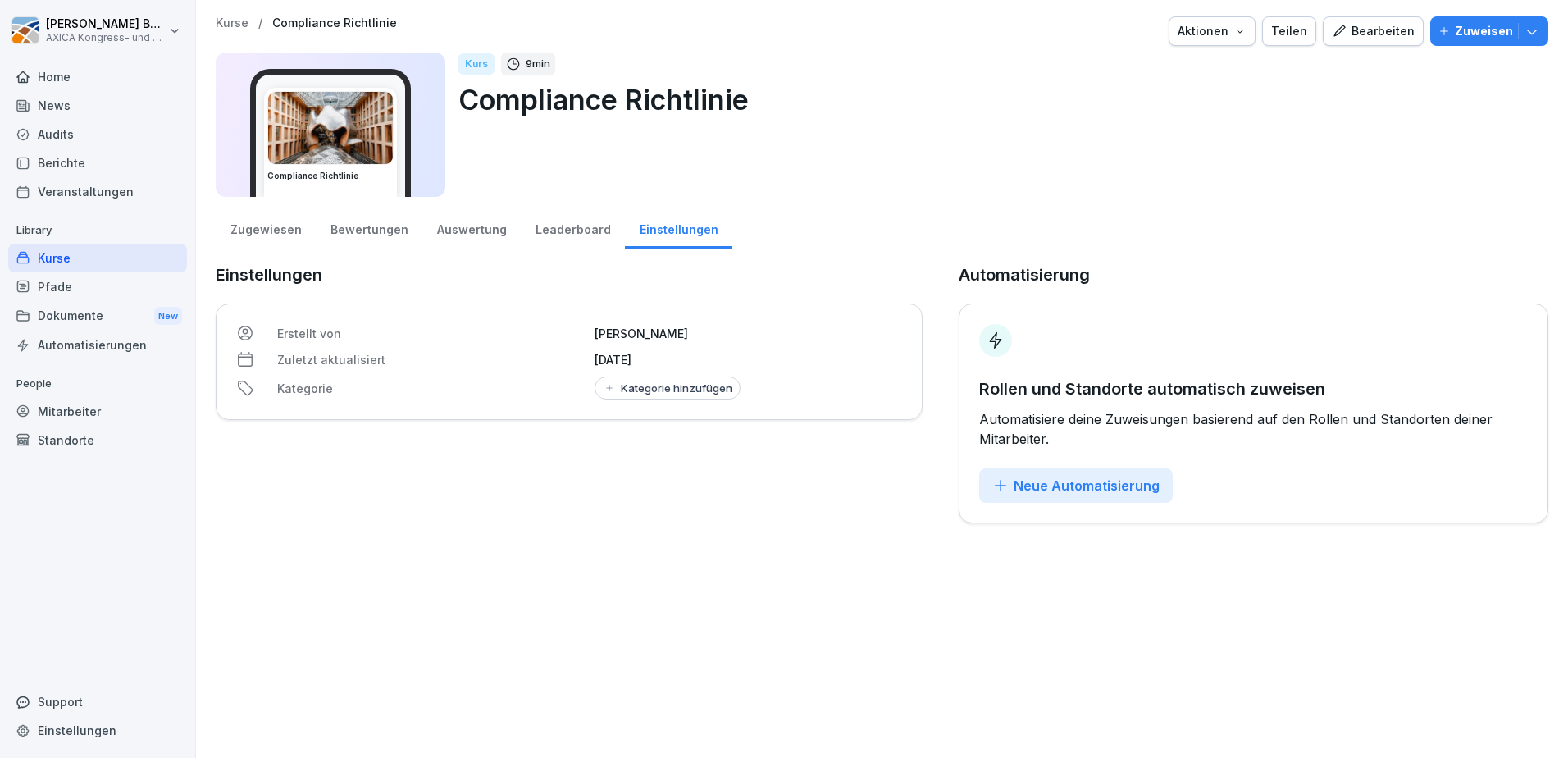
click at [558, 229] on div "Leaderboard" at bounding box center [572, 227] width 104 height 42
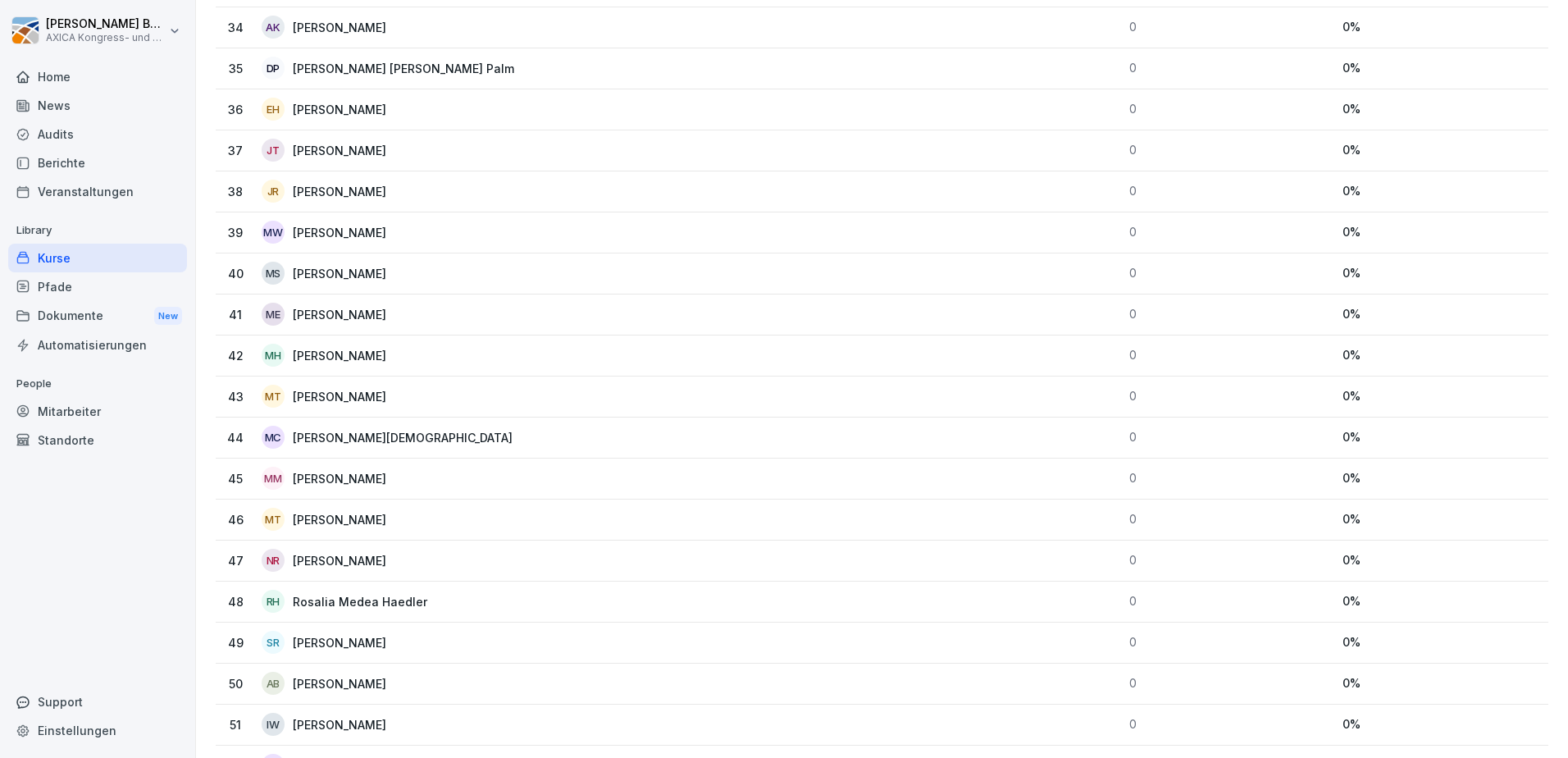
scroll to position [1821, 0]
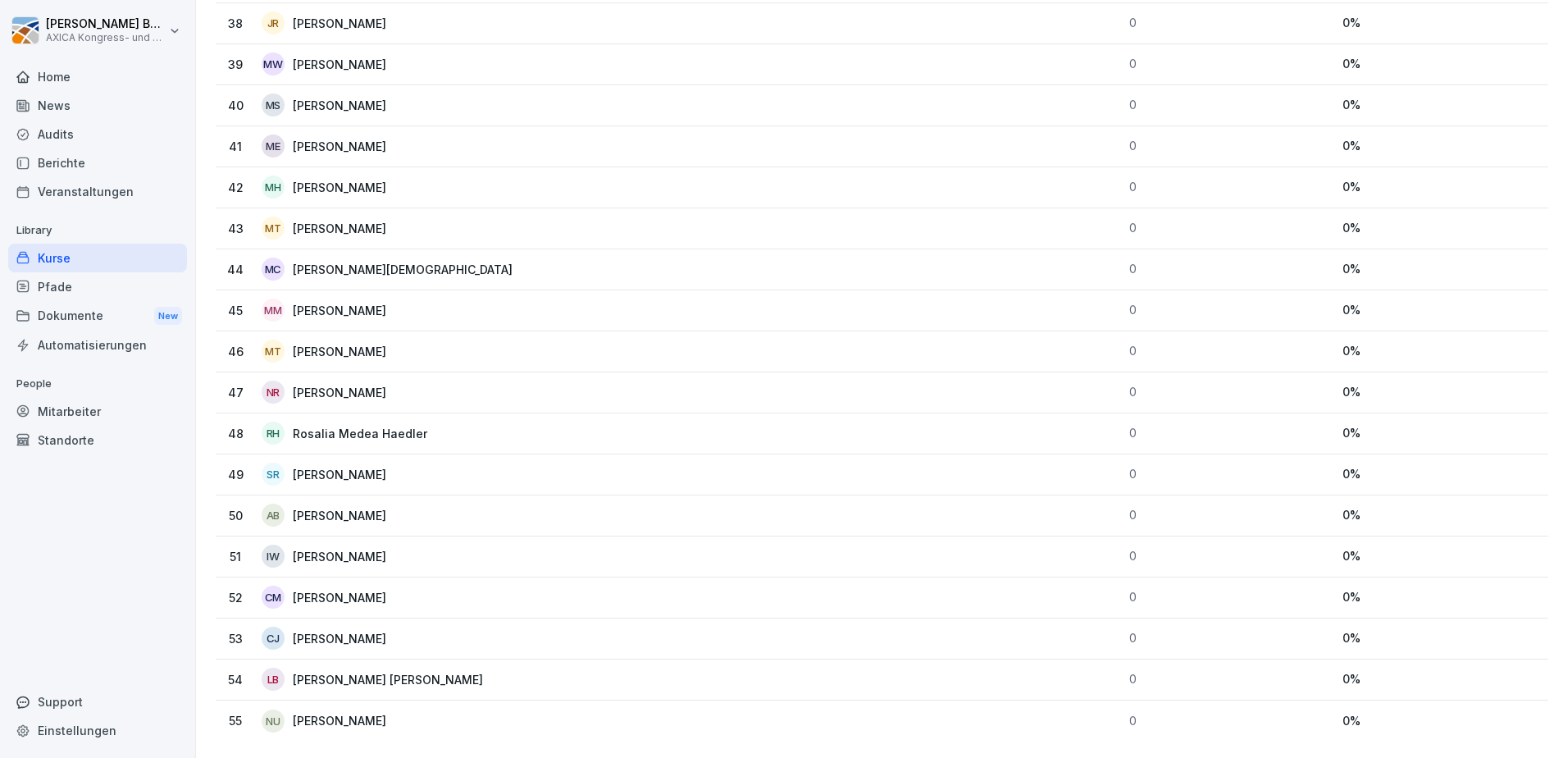
click at [77, 317] on div "Dokumente New" at bounding box center [97, 317] width 179 height 31
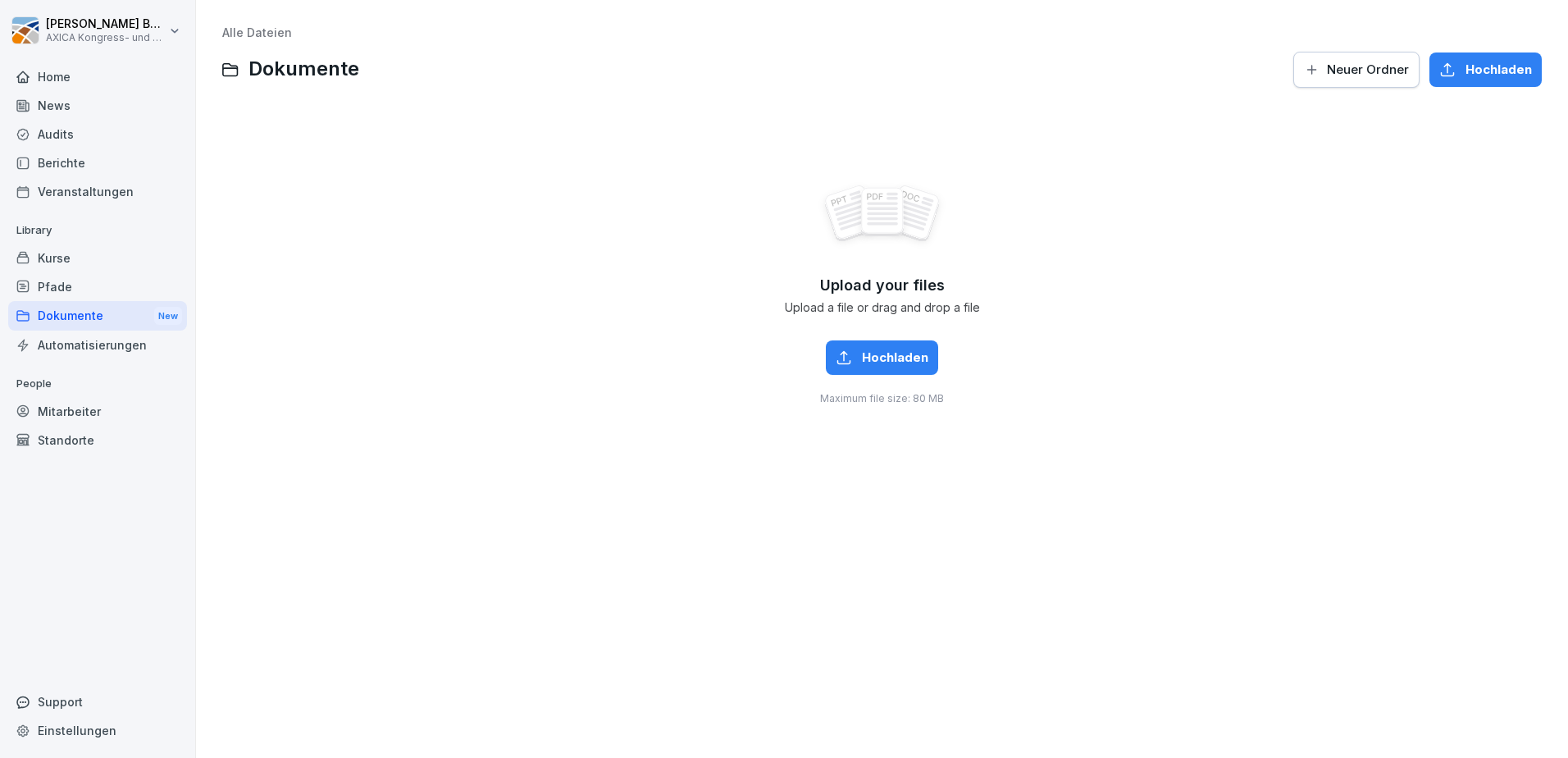
click at [47, 261] on div "Kurse" at bounding box center [97, 258] width 179 height 29
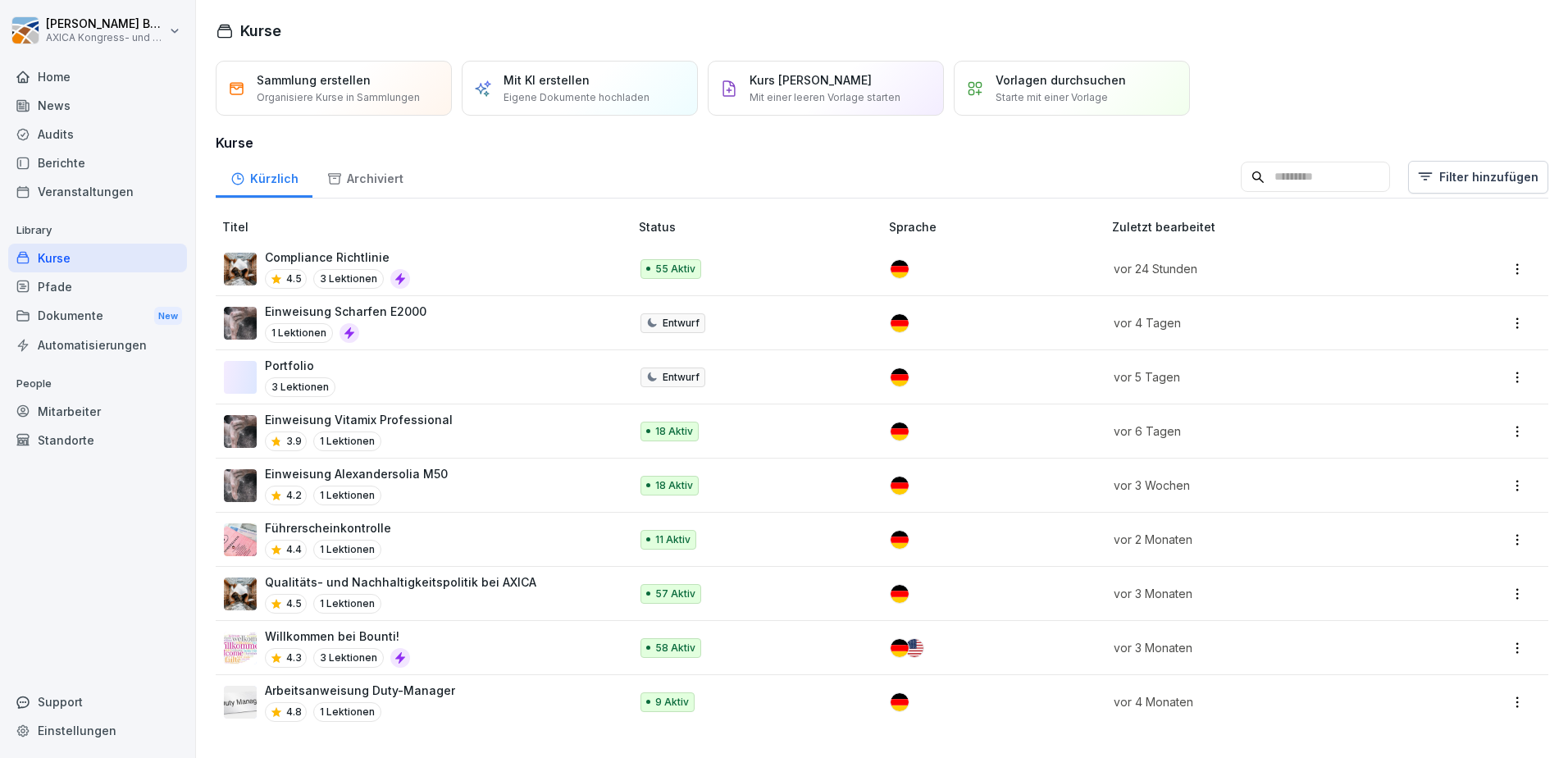
click at [470, 375] on div "Portfolio 3 Lektionen" at bounding box center [418, 376] width 389 height 41
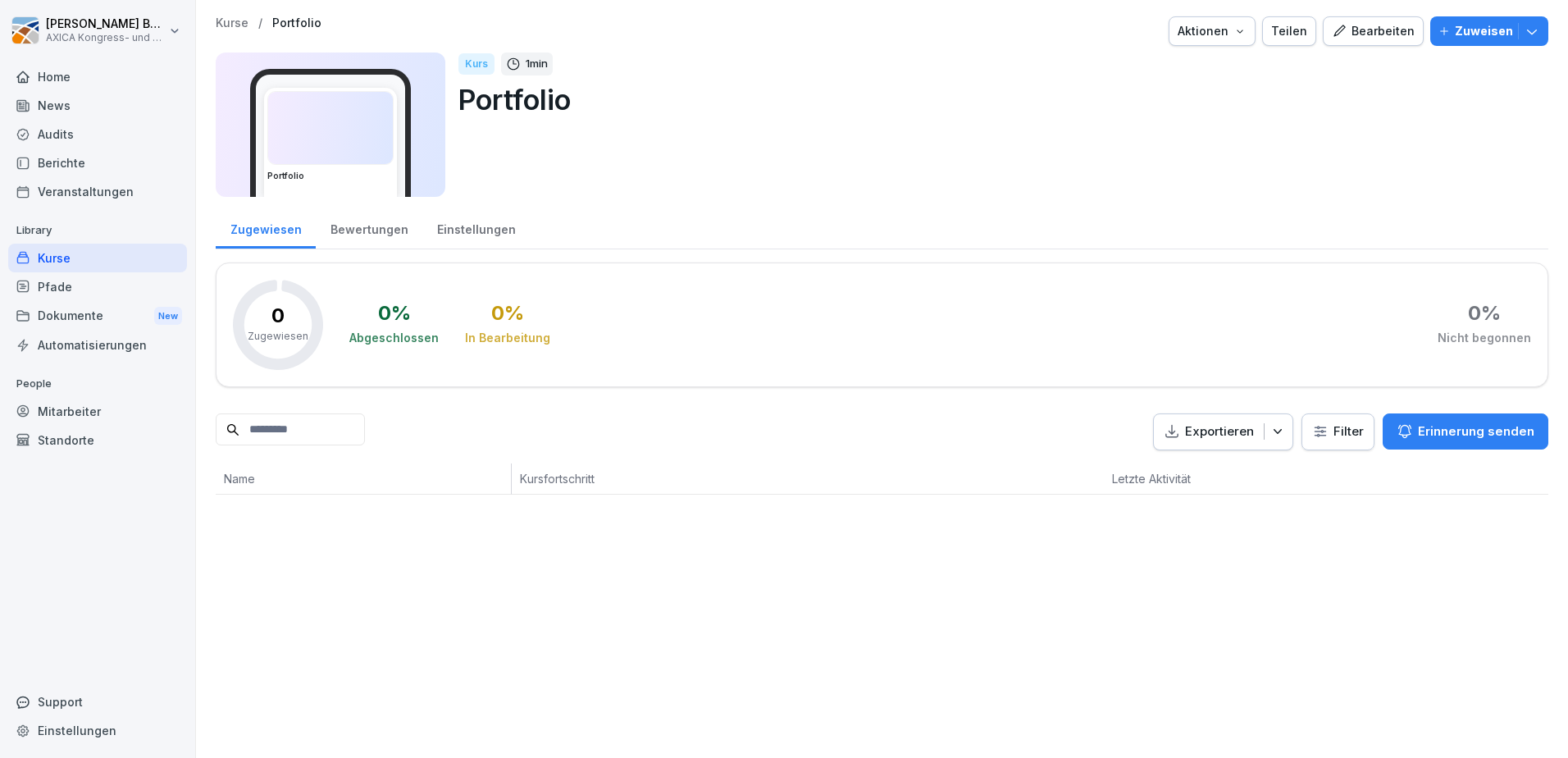
click at [1358, 27] on div "Bearbeiten" at bounding box center [1373, 32] width 83 height 18
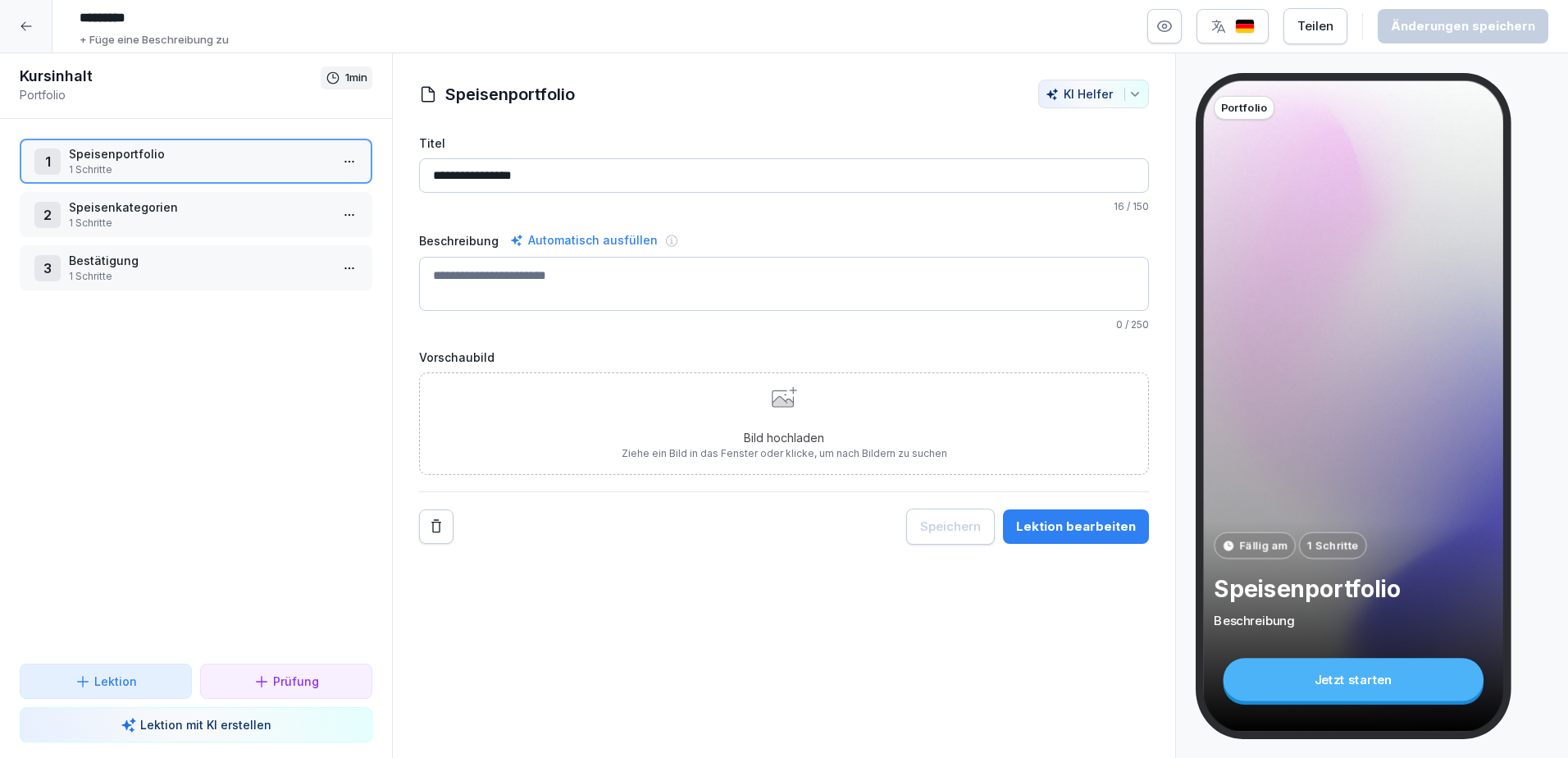
click at [160, 152] on p "Speisenportfolio" at bounding box center [198, 153] width 261 height 17
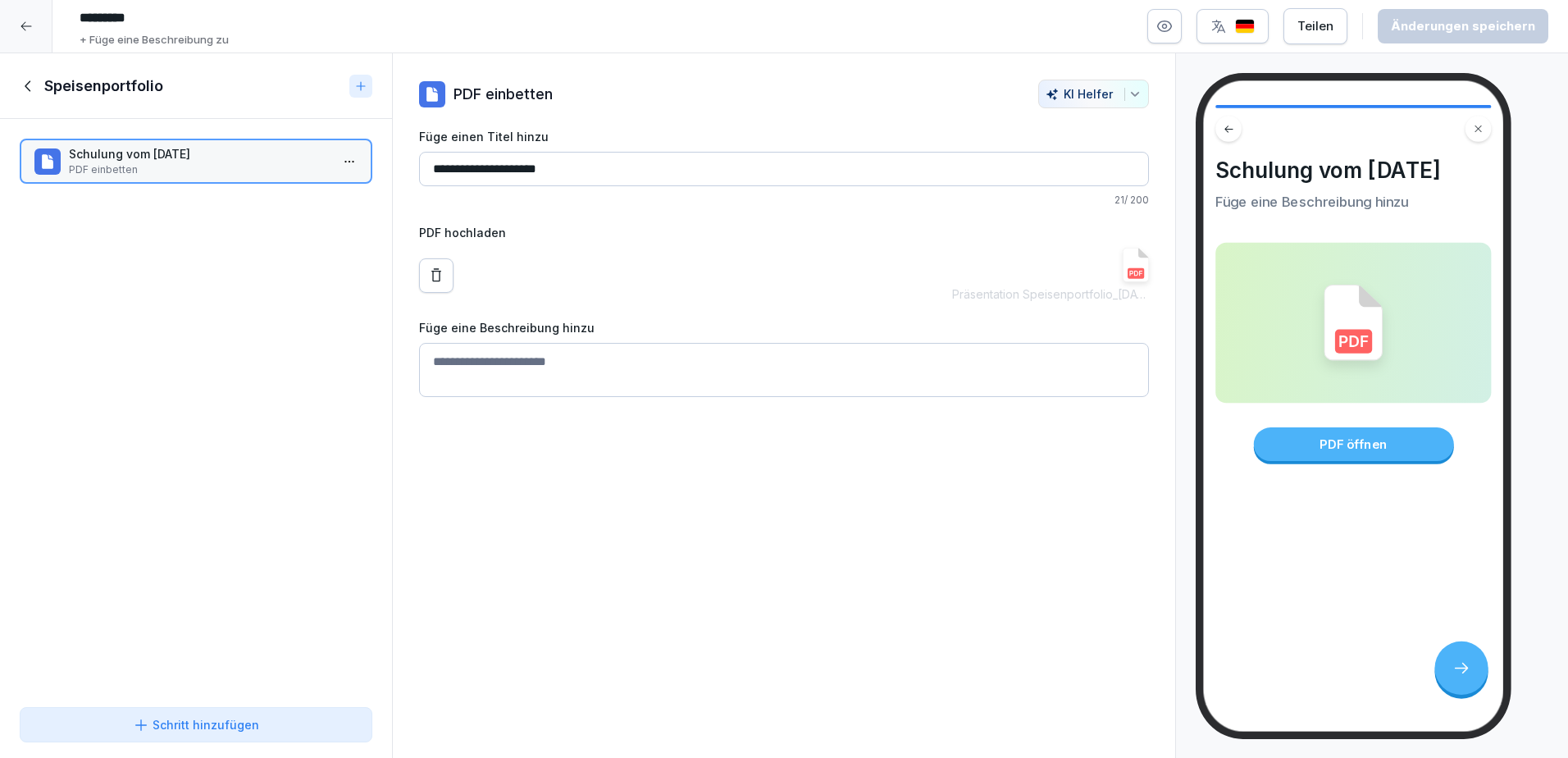
click at [32, 23] on icon at bounding box center [26, 26] width 14 height 14
